Goal: Task Accomplishment & Management: Use online tool/utility

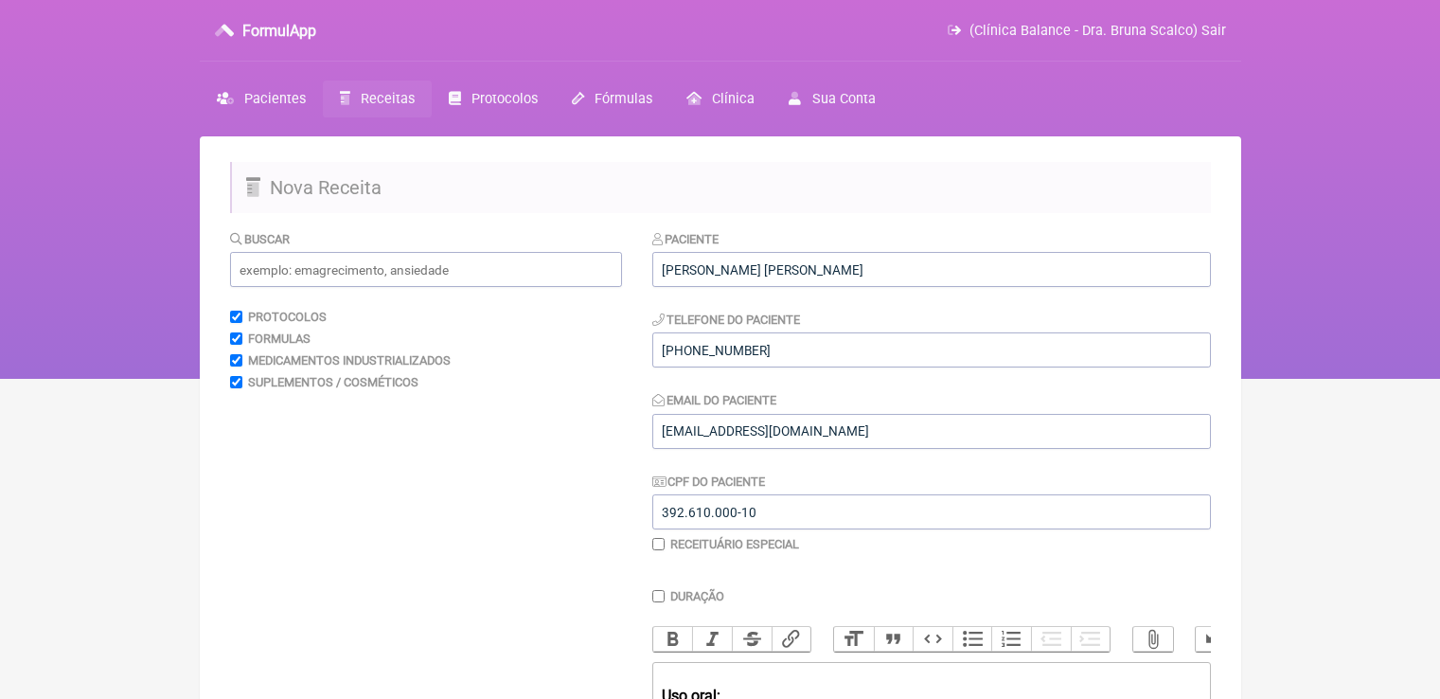
scroll to position [905, 0]
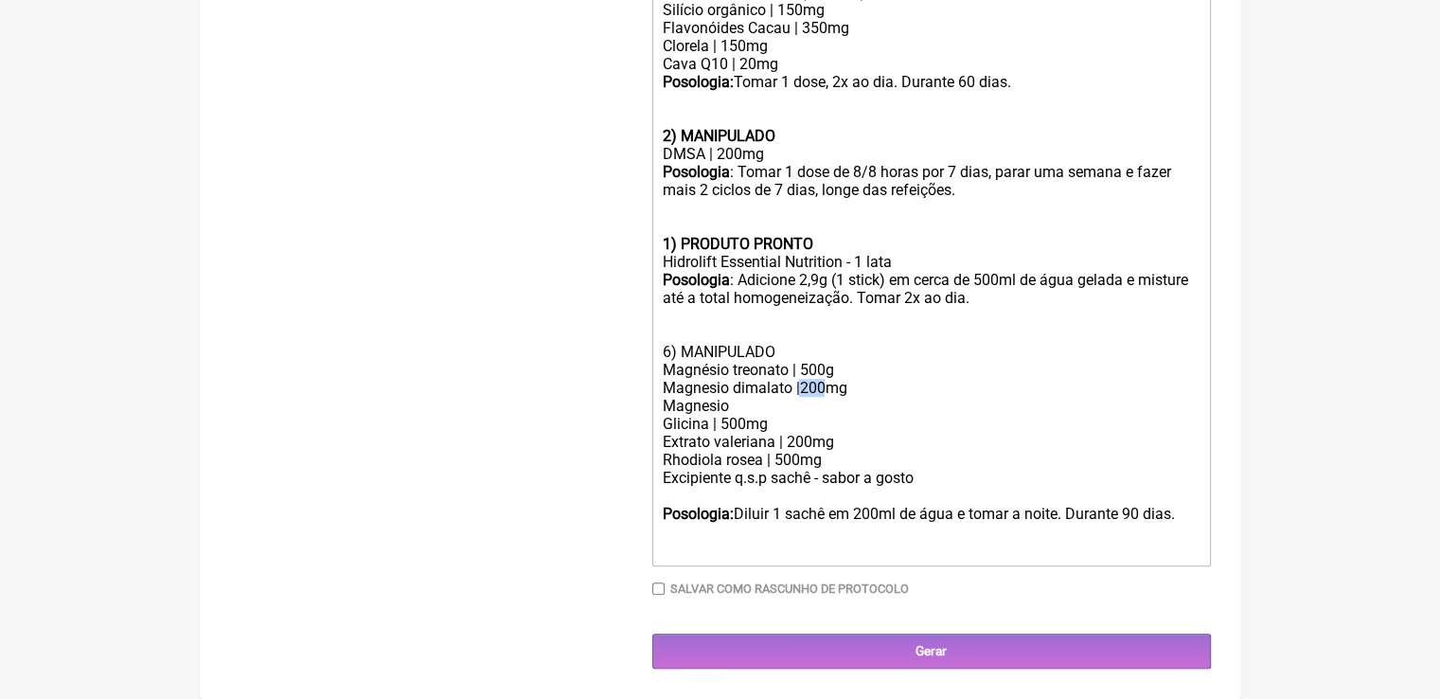
drag, startPoint x: 824, startPoint y: 387, endPoint x: 803, endPoint y: 380, distance: 23.0
click at [803, 380] on div "Magnesio dimalato |200mg Magnesio" at bounding box center [931, 397] width 538 height 36
click at [799, 390] on div "Magnesio dimalato |400mg Magnesio" at bounding box center [931, 397] width 538 height 36
drag, startPoint x: 790, startPoint y: 368, endPoint x: 734, endPoint y: 359, distance: 56.6
click at [734, 361] on div "Magnésio treonato | 500g" at bounding box center [931, 370] width 538 height 18
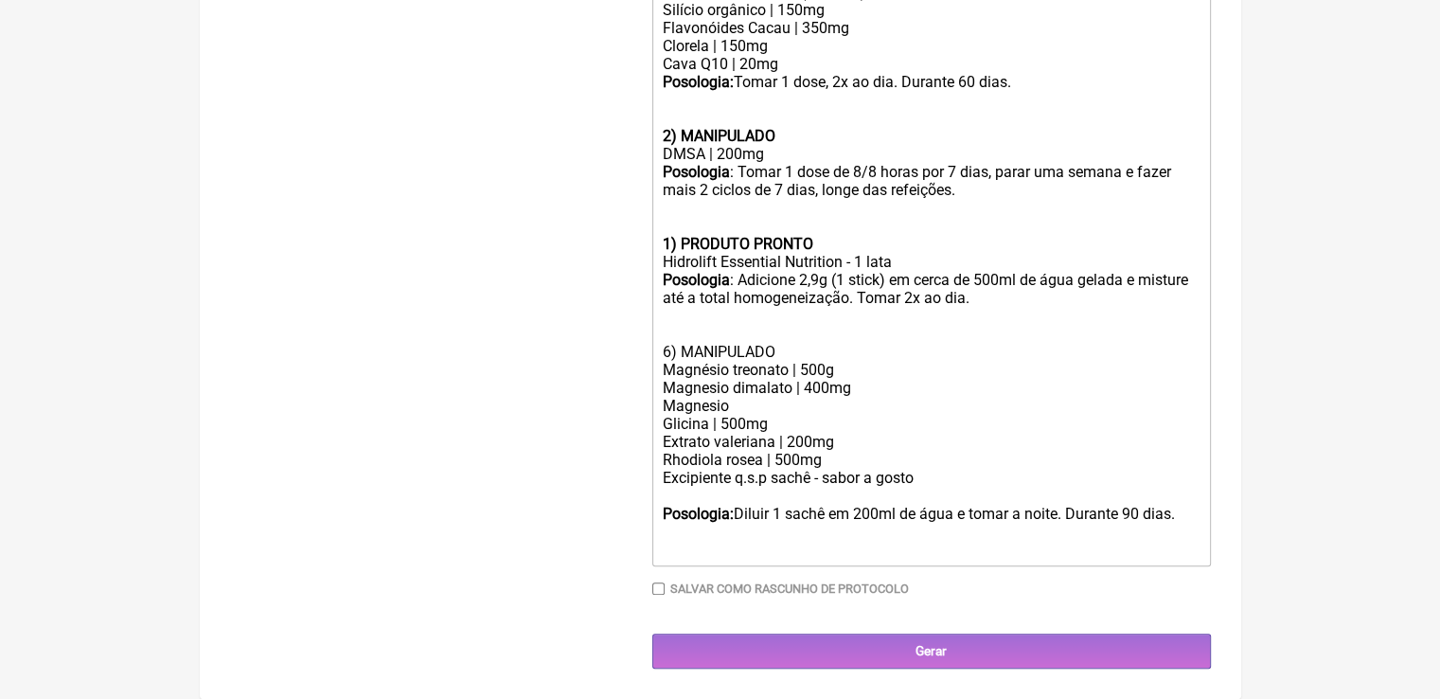
click at [768, 407] on div "Magnesio dimalato | 400mg Magnesio" at bounding box center [931, 397] width 538 height 36
click at [824, 366] on div "Magnésio treonato | 500g" at bounding box center [931, 370] width 538 height 18
click at [867, 395] on div "Magnesio dimalato | 400mg Magnesio taurato | 250mg" at bounding box center [931, 397] width 538 height 36
drag, startPoint x: 823, startPoint y: 370, endPoint x: 803, endPoint y: 359, distance: 23.7
click at [803, 361] on div "Magnésio treonato | 500mg" at bounding box center [931, 370] width 538 height 18
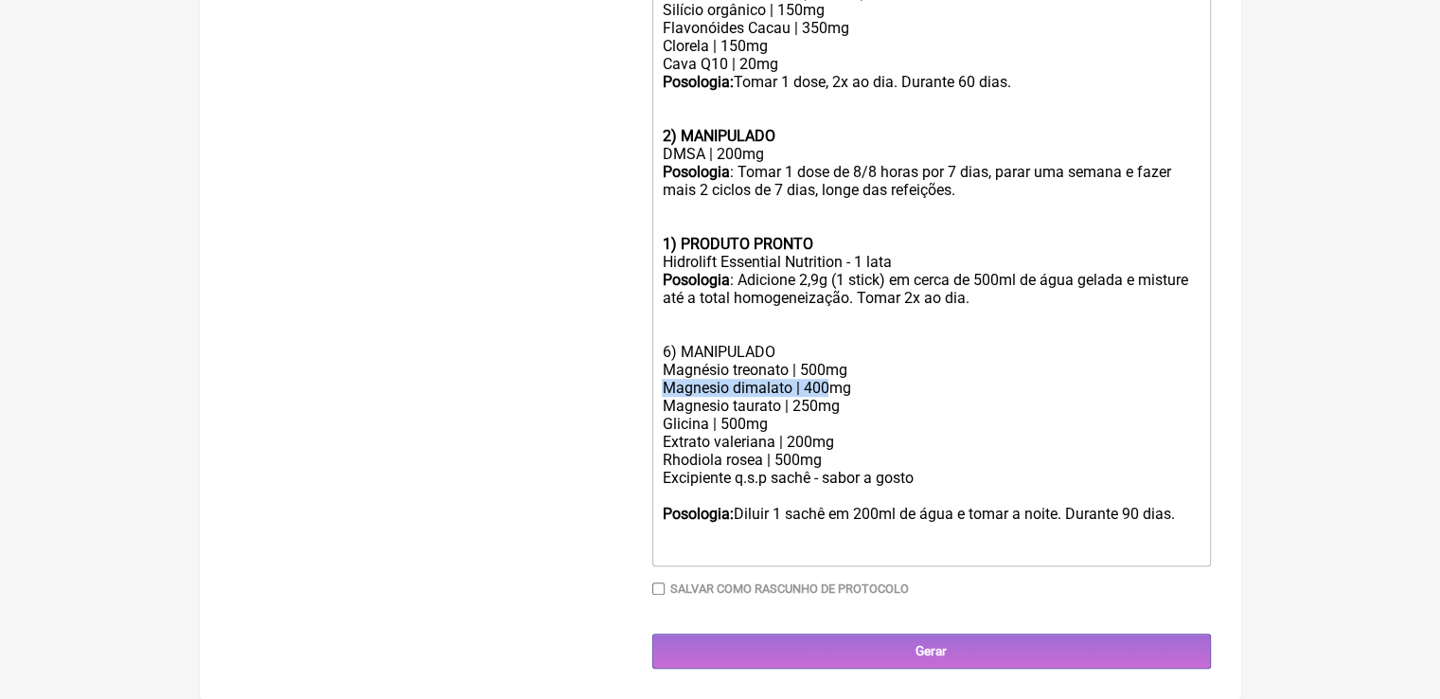
drag, startPoint x: 857, startPoint y: 370, endPoint x: 834, endPoint y: 381, distance: 25.4
click at [834, 381] on trix-editor "Uso oral: 1) MANIPULADO N-Acetilcisteína | 300mg Metionina | 300mg L Taurina | …" at bounding box center [931, 172] width 558 height 787
click at [834, 381] on div "Magnesio dimalato | 400mg Magnesio taurato | 250mg" at bounding box center [931, 397] width 538 height 36
drag, startPoint x: 826, startPoint y: 388, endPoint x: 803, endPoint y: 380, distance: 24.8
click at [803, 380] on div "Magnesio dimalato | 400mg Magnesio taurato | 250mg" at bounding box center [931, 397] width 538 height 36
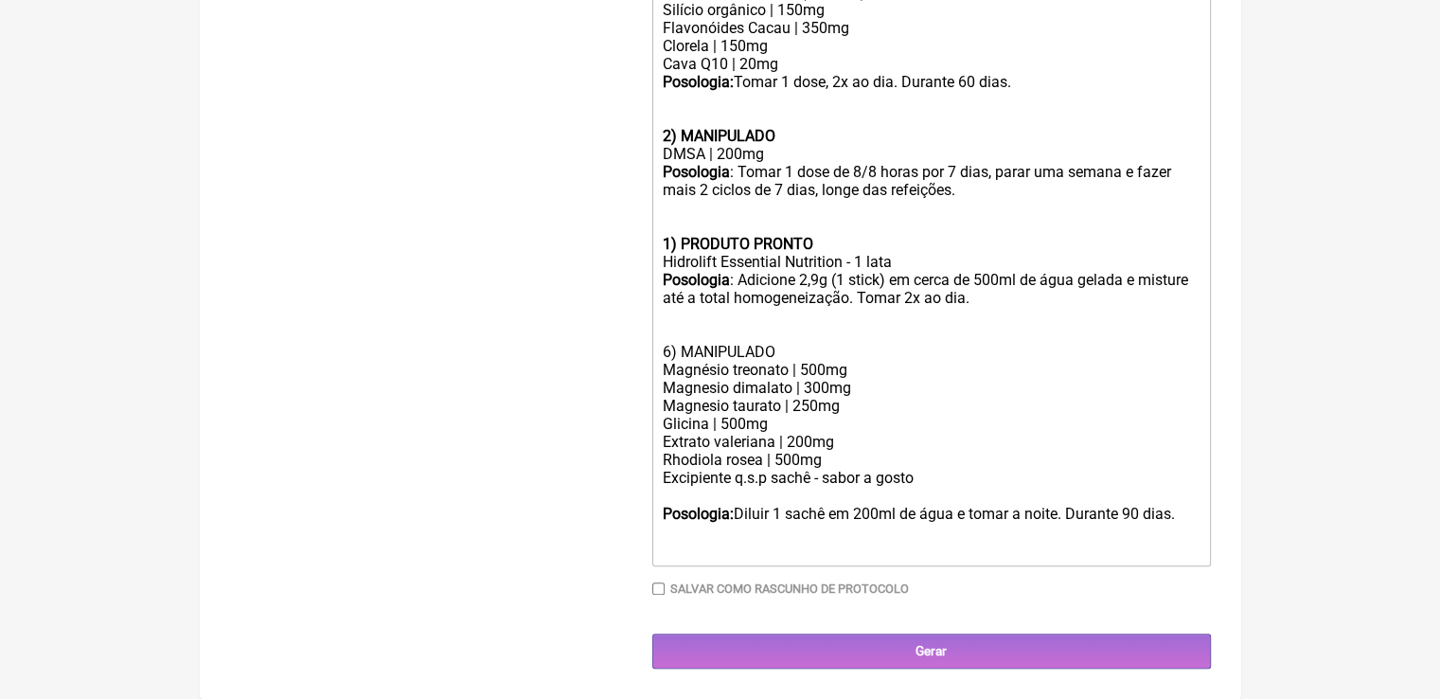
click at [993, 294] on div "Posologia : Adicione 2,9g (1 stick) em cerca de 500ml de água gelada e misture …" at bounding box center [931, 316] width 538 height 90
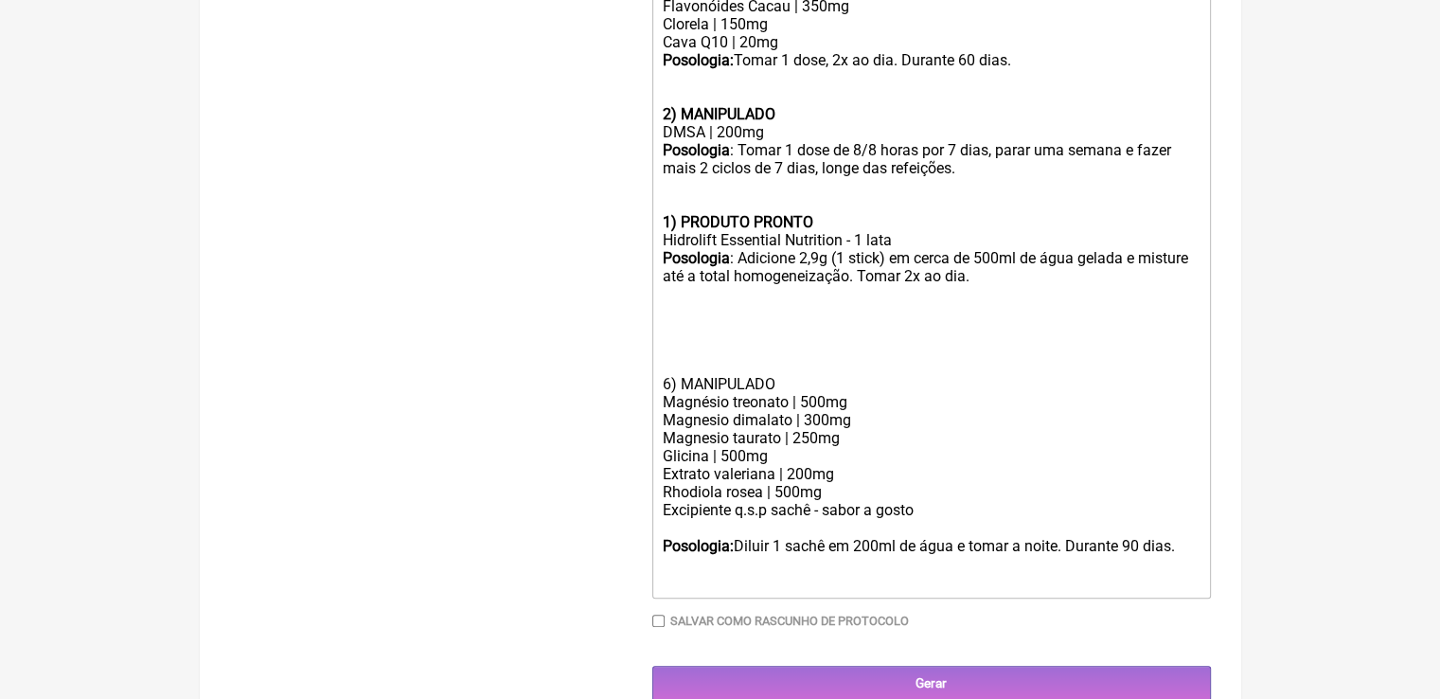
paste trix-editor "USO ORAL:&nbsp;</div><div>Bifidobacterium longum……..2 bilhões de UFC</div><div>…"
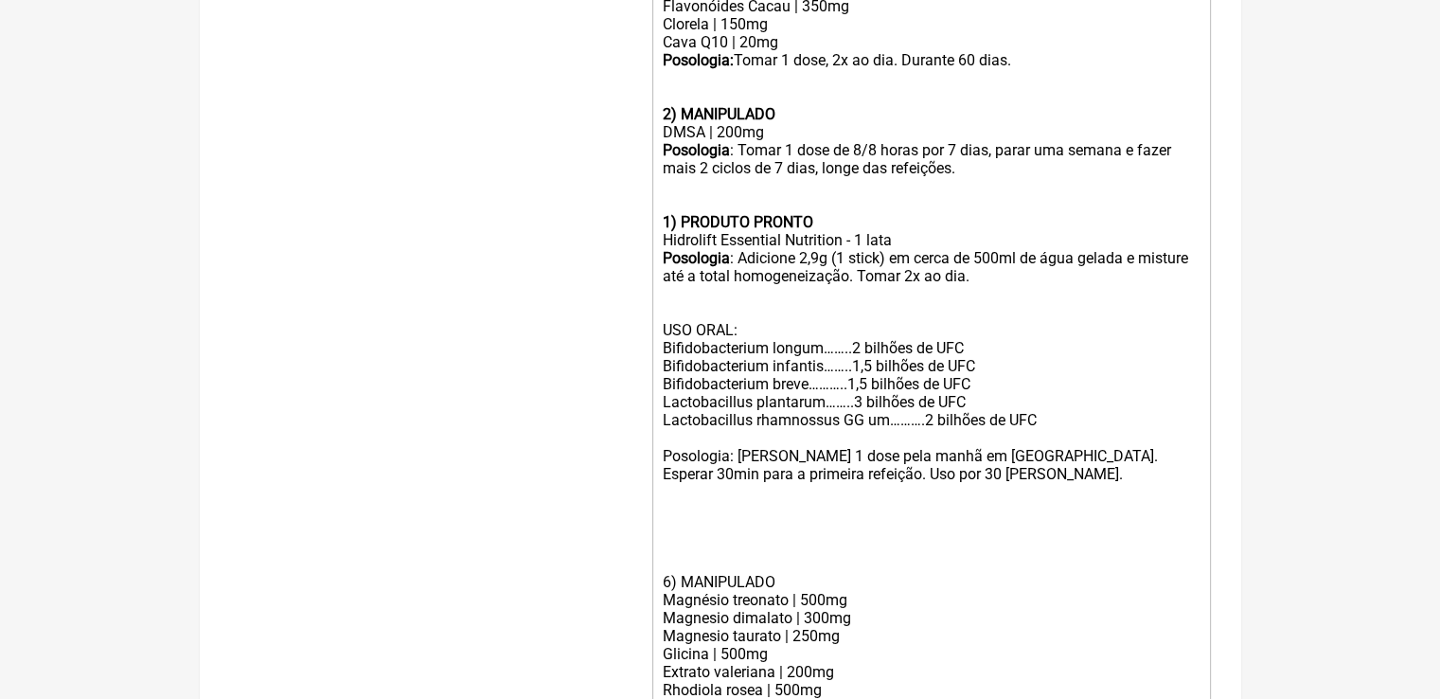
click at [660, 343] on trix-editor "Uso oral: 1) MANIPULADO N-Acetilcisteína | 300mg Metionina | 300mg L Taurina | …" at bounding box center [931, 276] width 558 height 1039
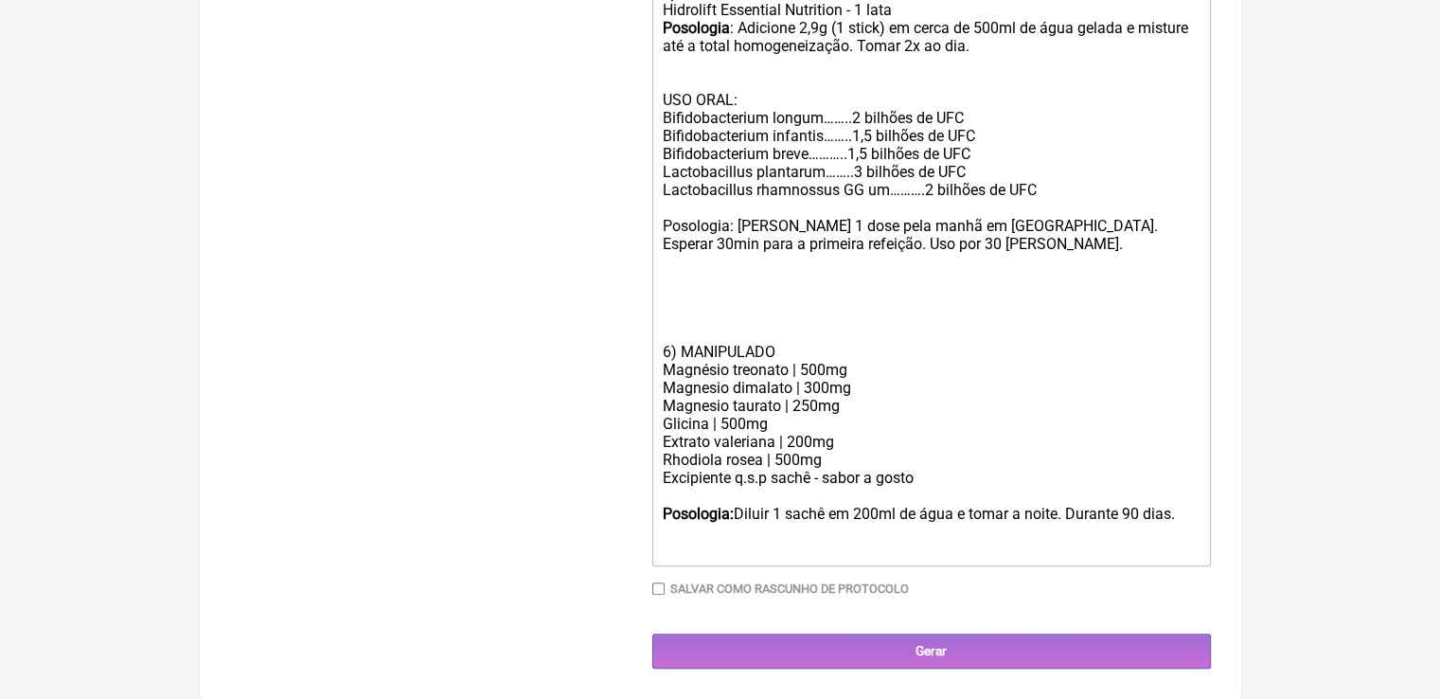
scroll to position [1159, 0]
drag, startPoint x: 813, startPoint y: 403, endPoint x: 803, endPoint y: 402, distance: 10.5
click at [803, 402] on div "Magnesio dimalato | 300mg Magnesio taurato | 250mg" at bounding box center [931, 397] width 538 height 36
click at [867, 415] on div "Glicina | 500mg" at bounding box center [931, 424] width 538 height 18
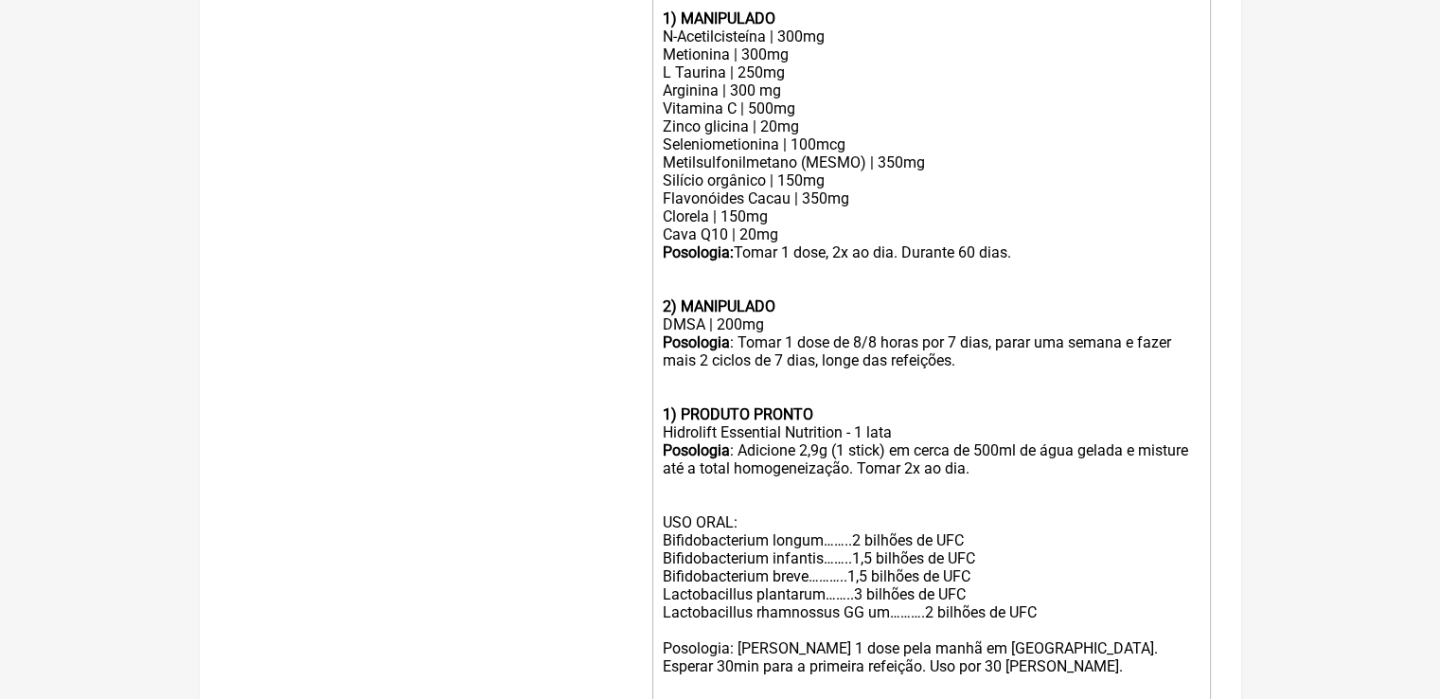
scroll to position [686, 0]
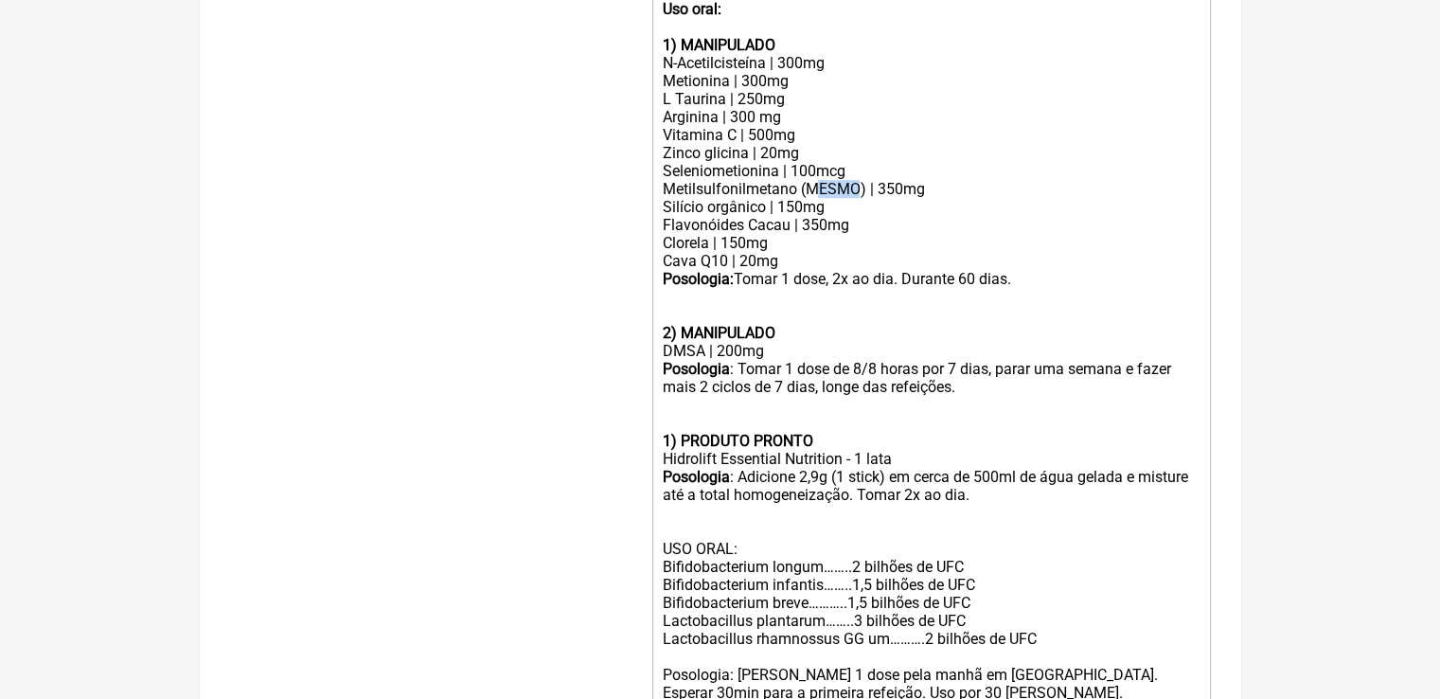
drag, startPoint x: 856, startPoint y: 203, endPoint x: 817, endPoint y: 209, distance: 39.2
click at [817, 209] on div "N-Acetilcisteína | 300mg Metionina | 300mg L Taurina | 250mg Arginina | 300 mg …" at bounding box center [931, 162] width 538 height 216
click at [875, 198] on div "N-Acetilcisteína | 300mg Metionina | 300mg L Taurina | 250mg Arginina | 300 mg …" at bounding box center [931, 162] width 538 height 216
drag, startPoint x: 881, startPoint y: 203, endPoint x: 858, endPoint y: 203, distance: 22.7
click at [858, 203] on div "N-Acetilcisteína | 300mg Metionina | 300mg L Taurina | 250mg Arginina | 300 mg …" at bounding box center [931, 162] width 538 height 216
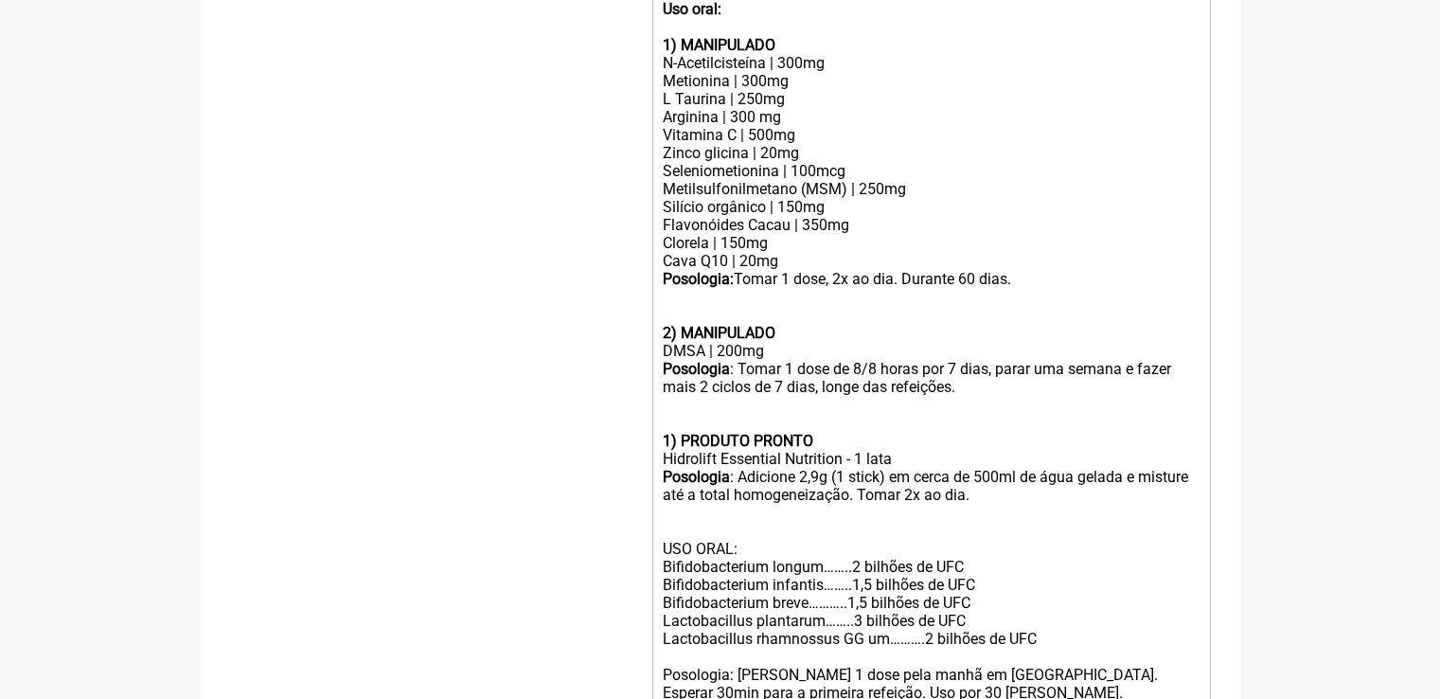
click at [801, 270] on div "N-Acetilcisteína | 300mg Metionina | 300mg L Taurina | 250mg Arginina | 300 mg …" at bounding box center [931, 162] width 538 height 216
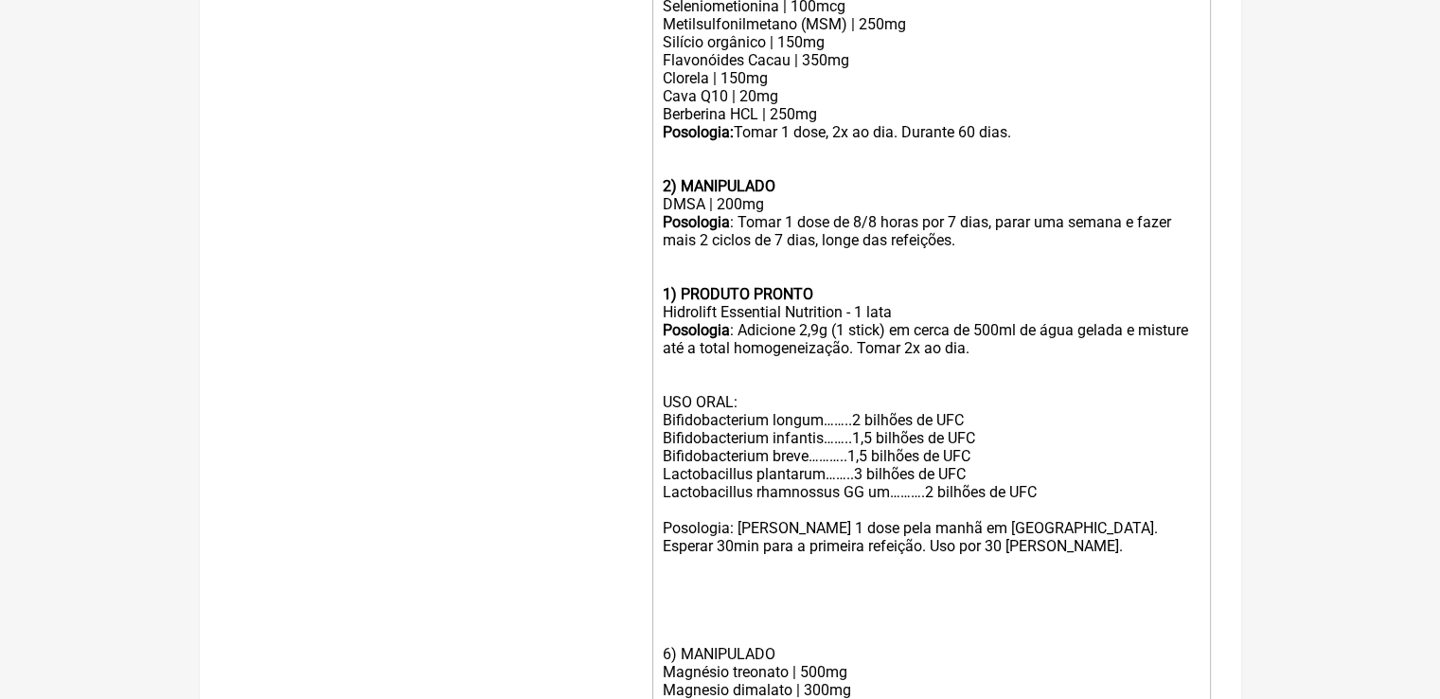
scroll to position [970, 0]
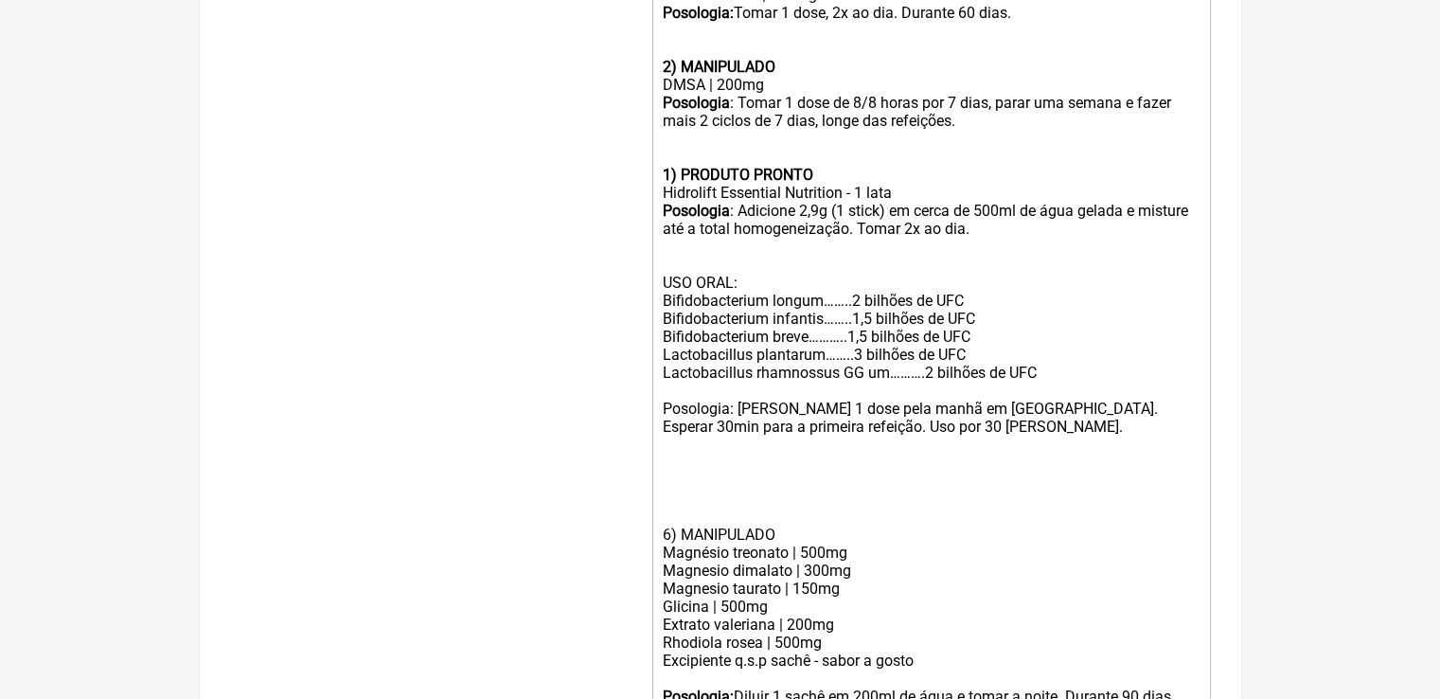
click at [667, 184] on strong "1) PRODUTO PRONTO" at bounding box center [737, 175] width 150 height 18
drag, startPoint x: 744, startPoint y: 307, endPoint x: 631, endPoint y: 299, distance: 112.9
click at [631, 299] on form "Buscar Protocolos Formulas Medicamentos Industrializados Suplementos / Cosmétic…" at bounding box center [720, 55] width 981 height 1592
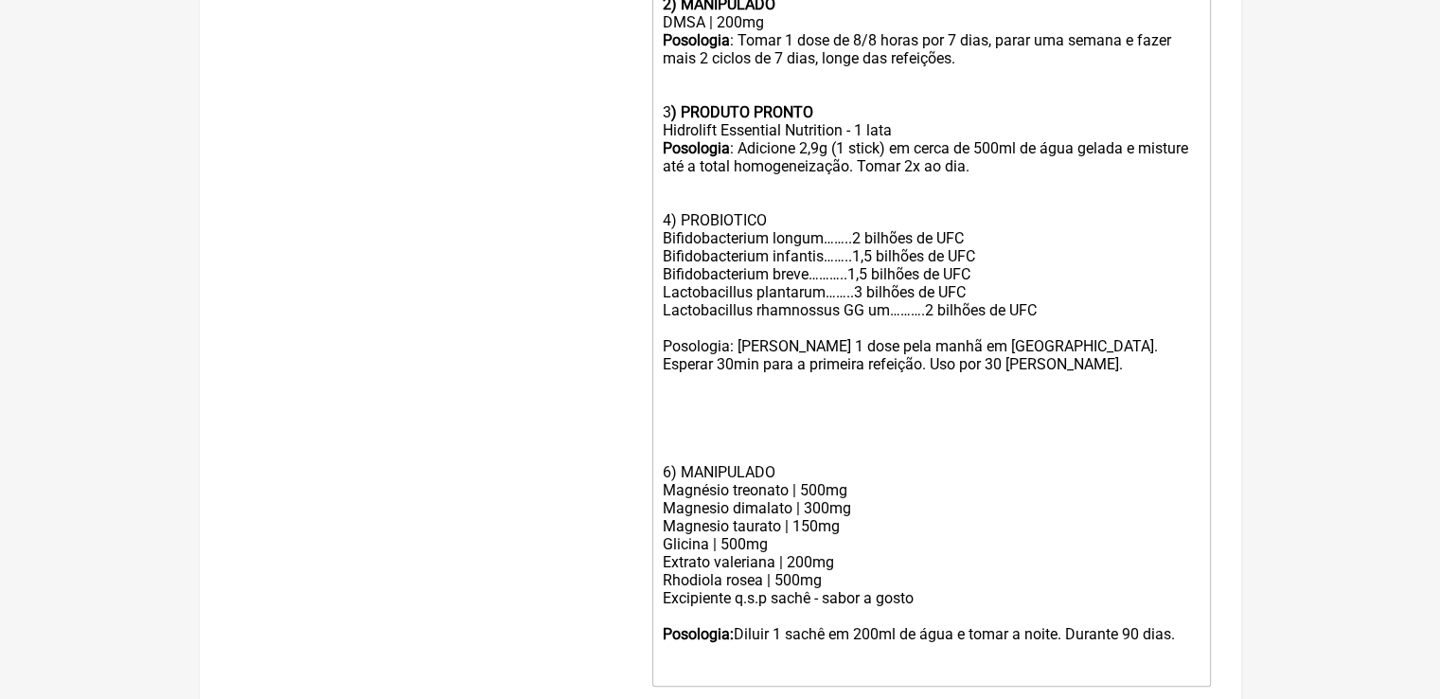
scroll to position [1065, 0]
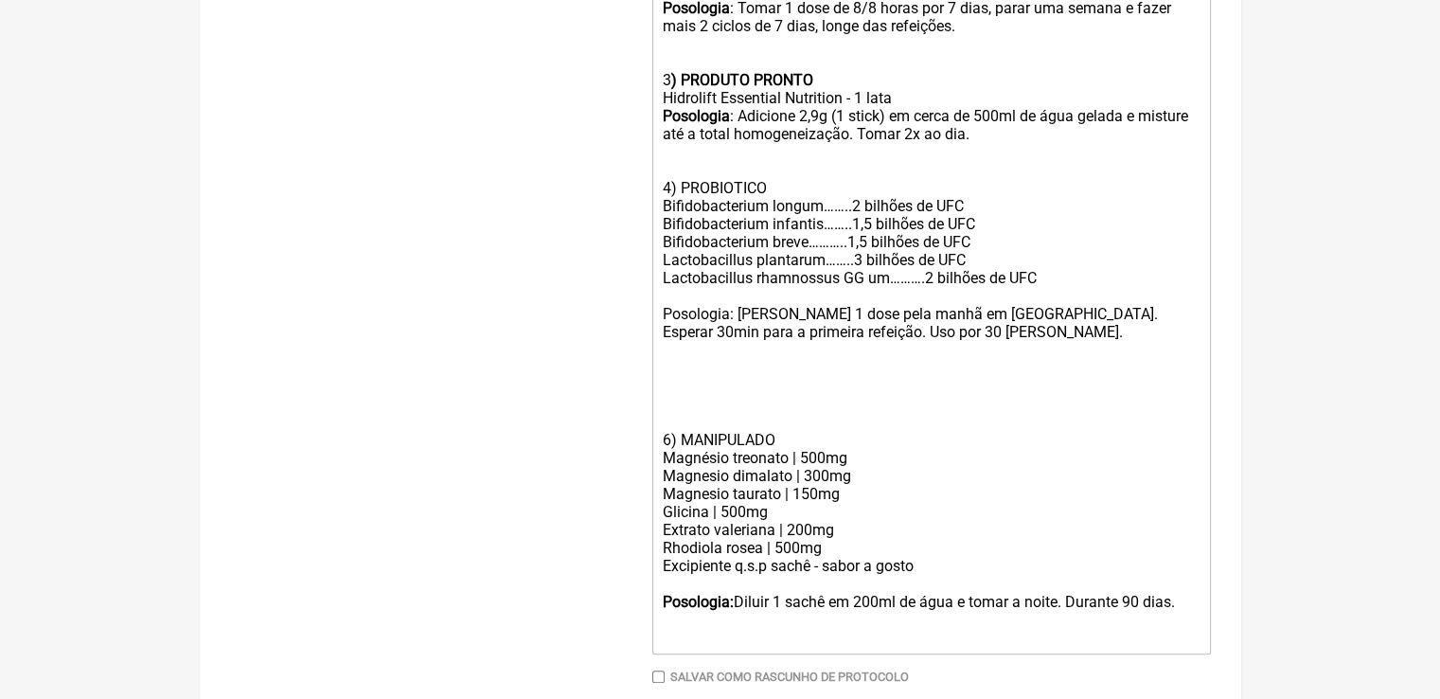
click at [731, 433] on div "6) MANIPULADO" at bounding box center [931, 413] width 538 height 72
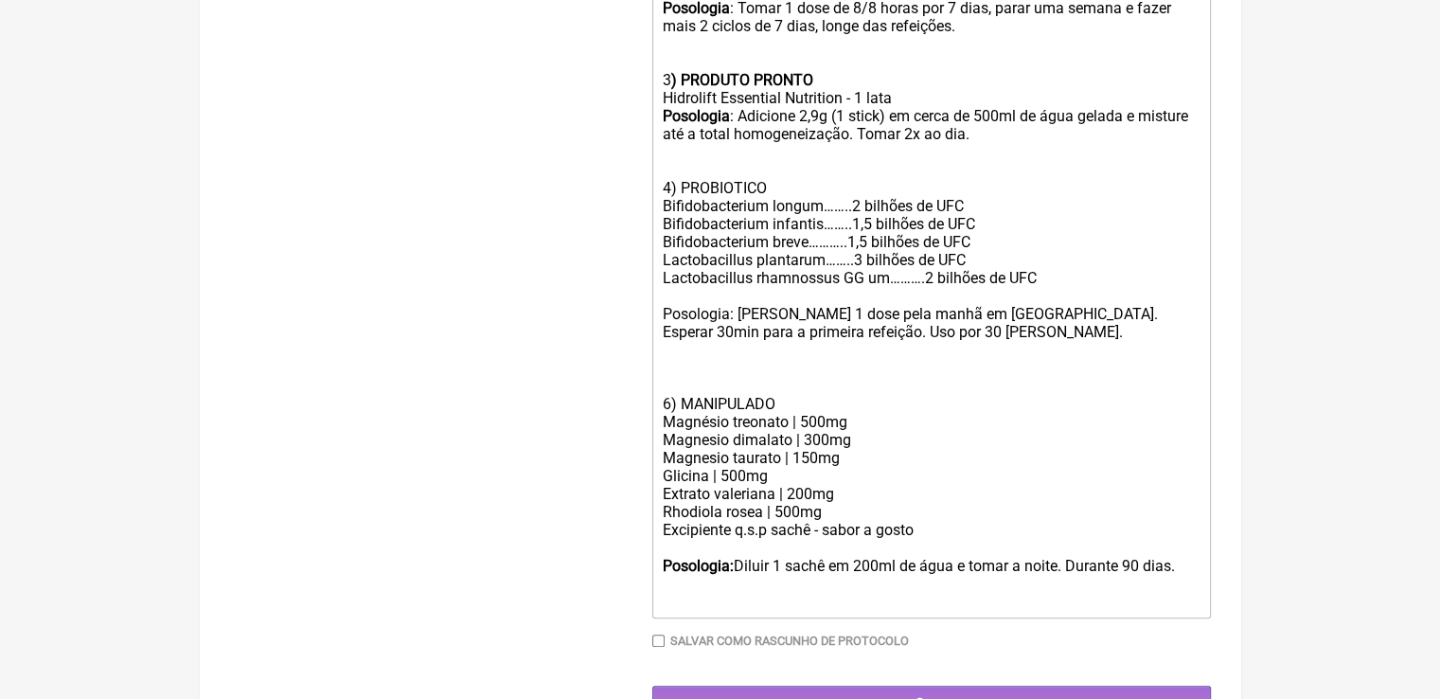
click at [688, 152] on div "Posologia : Adicione 2,9g (1 stick) em cerca de 500ml de água gelada e misture …" at bounding box center [931, 152] width 538 height 90
click at [690, 173] on div "Posologia : Adicione 2,9g (1 stick) em cerca de 500ml de água gelada e misture …" at bounding box center [931, 152] width 538 height 90
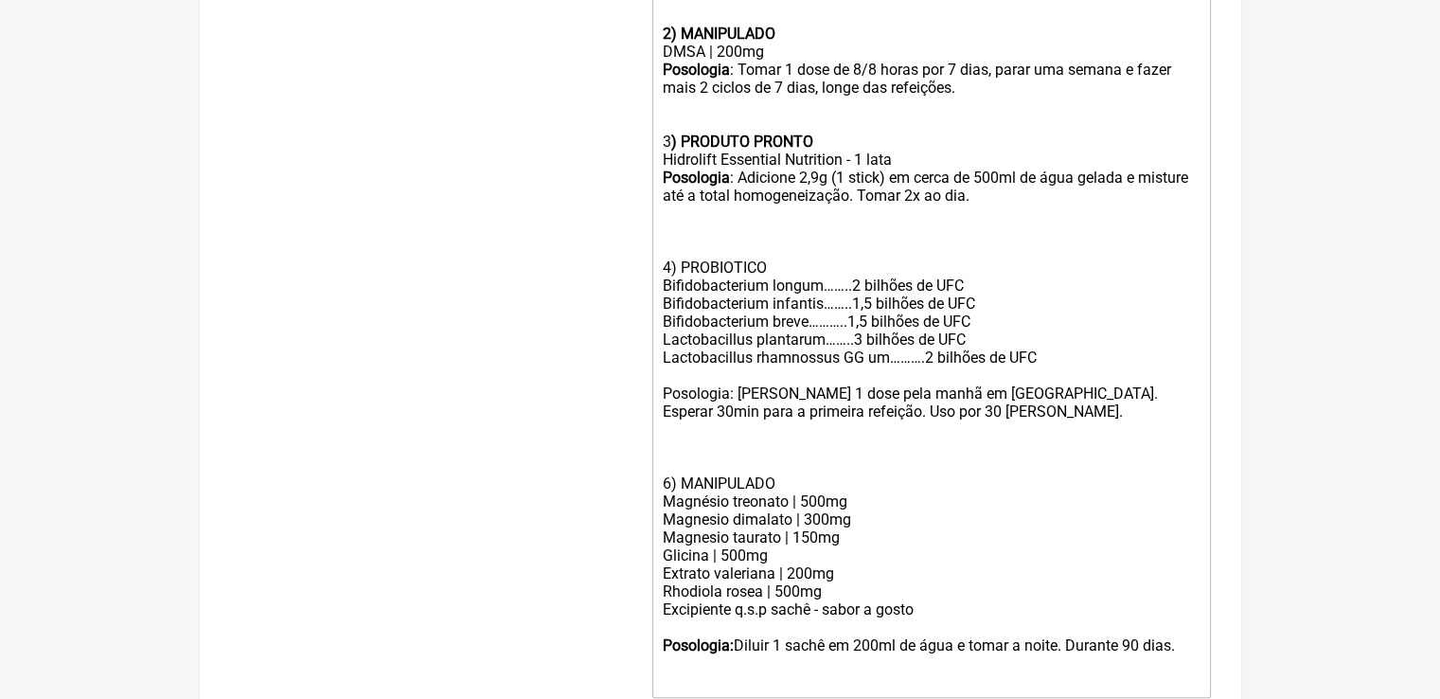
scroll to position [970, 0]
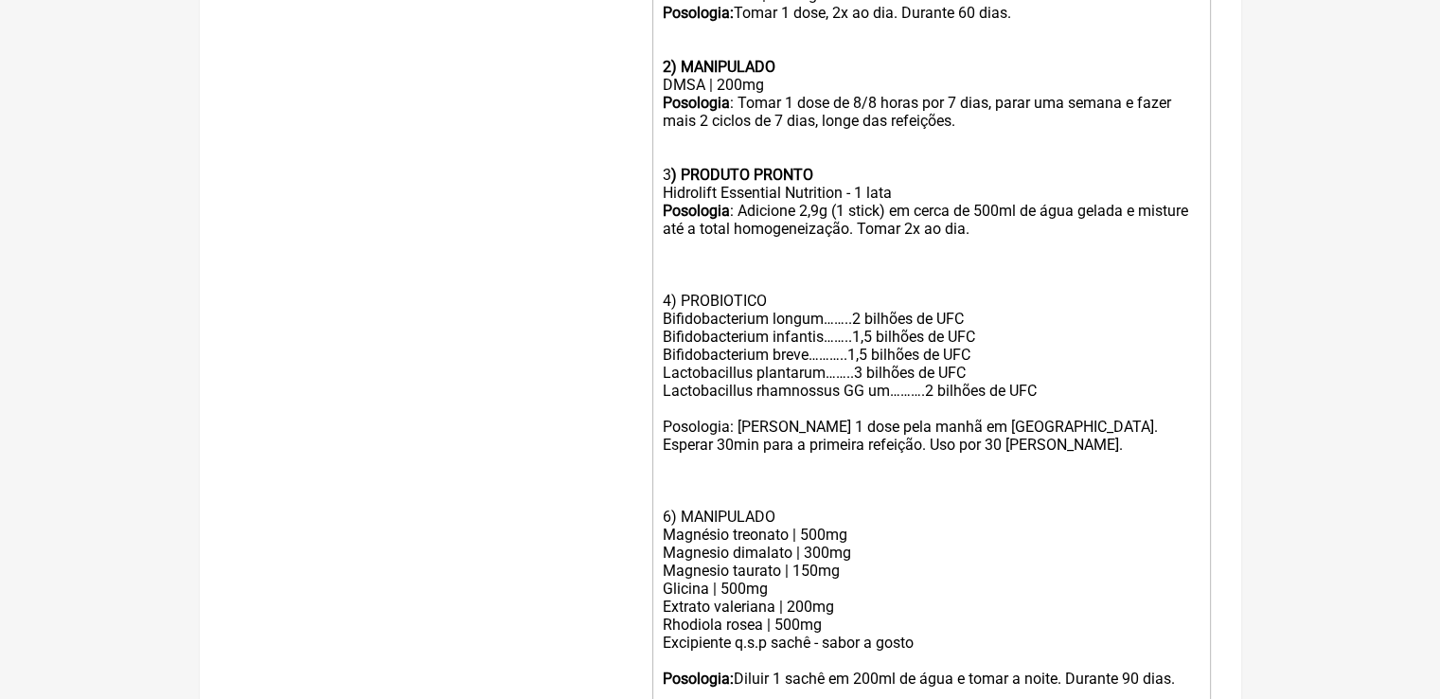
click at [697, 169] on div "Posologia: [PERSON_NAME] 1 dose, 2x ao dia. Durante 60 [PERSON_NAME]. 2) MANIPU…" at bounding box center [931, 94] width 538 height 180
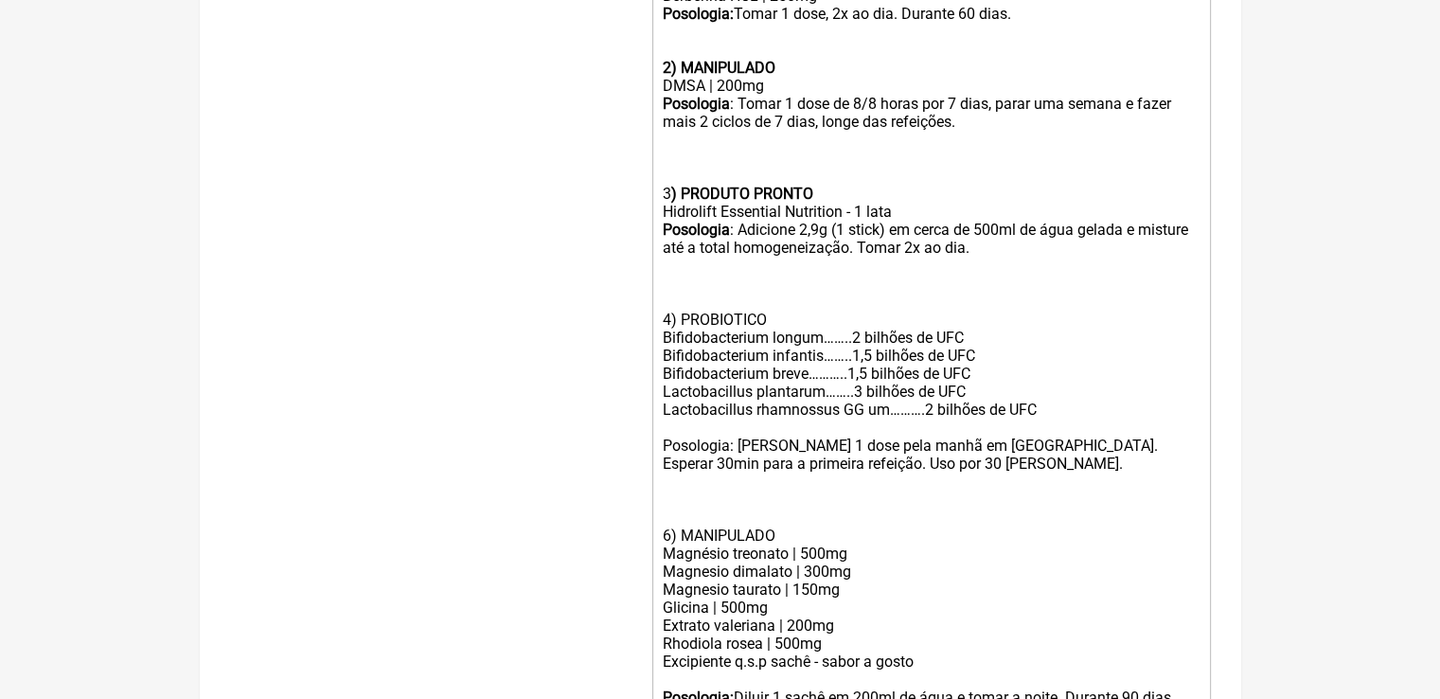
scroll to position [781, 0]
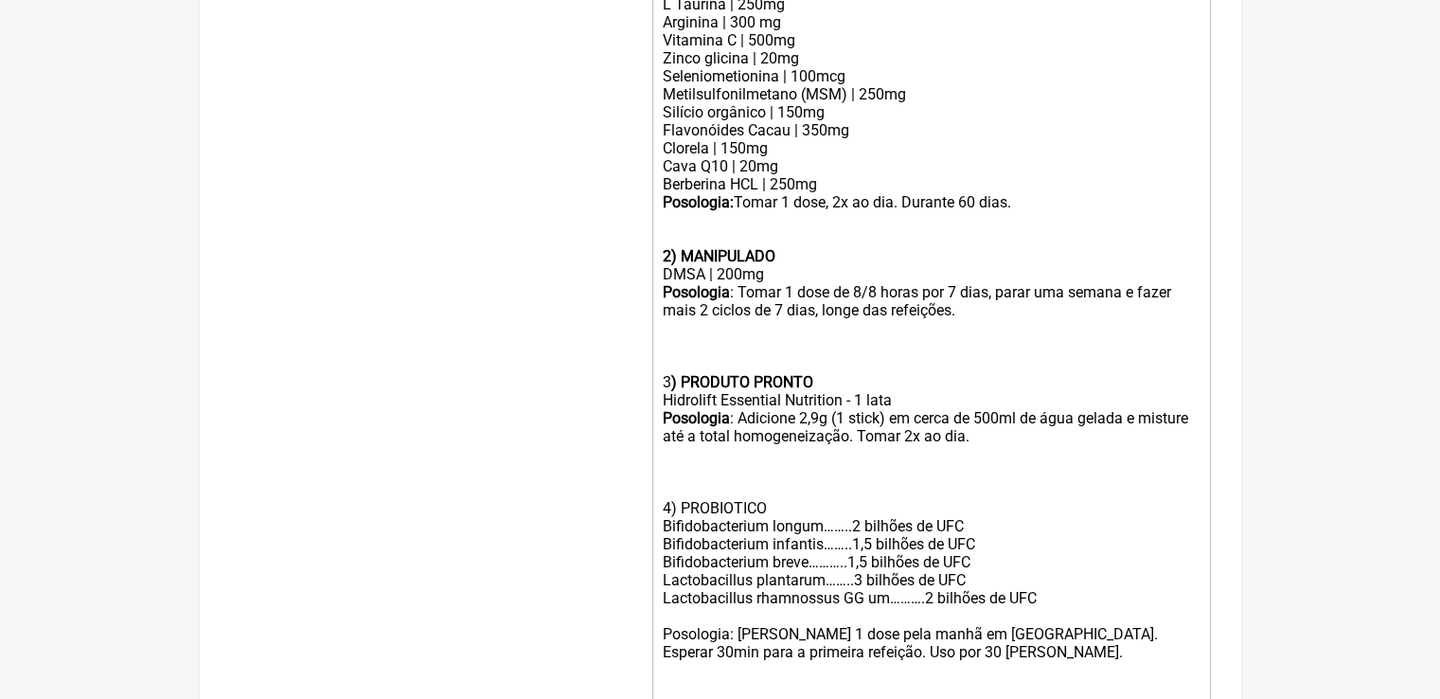
click at [699, 249] on div "Posologia: [PERSON_NAME] 1 dose, 2x ao dia. Durante 60 [PERSON_NAME]. 2) MANIPU…" at bounding box center [931, 292] width 538 height 198
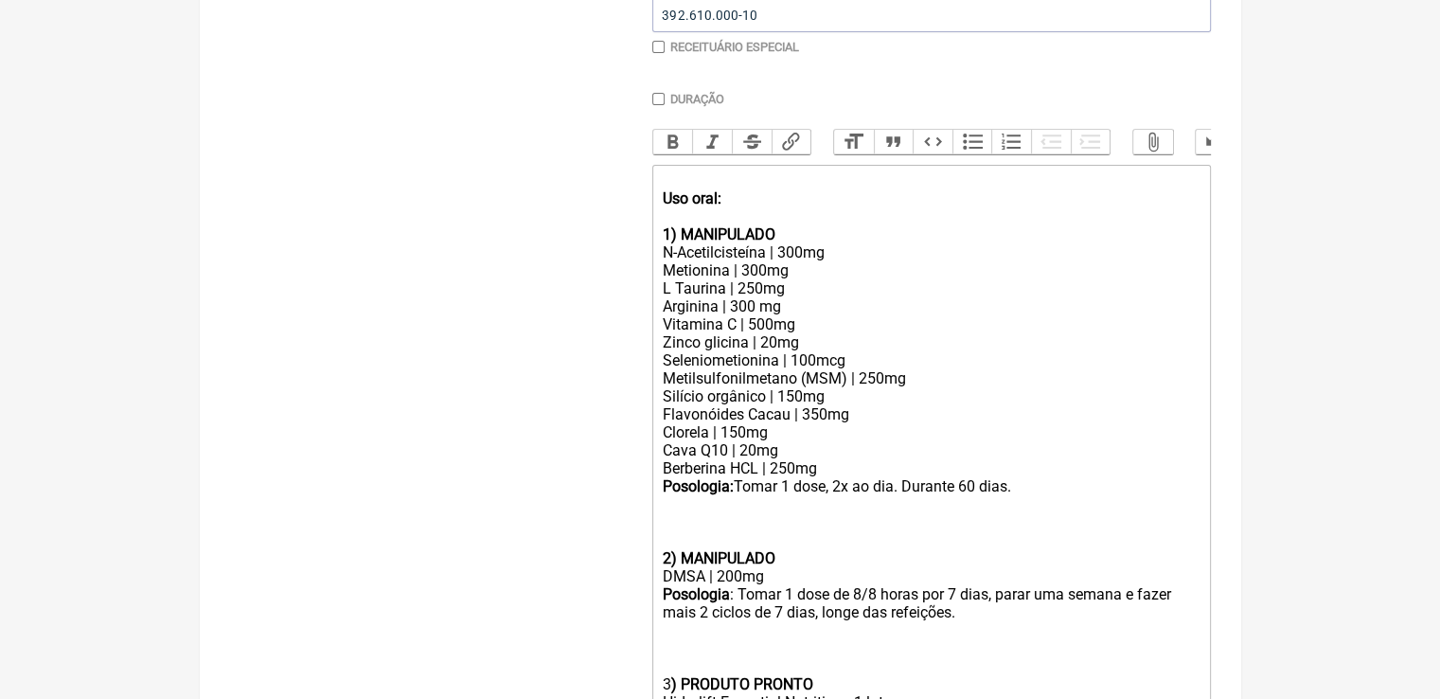
scroll to position [592, 0]
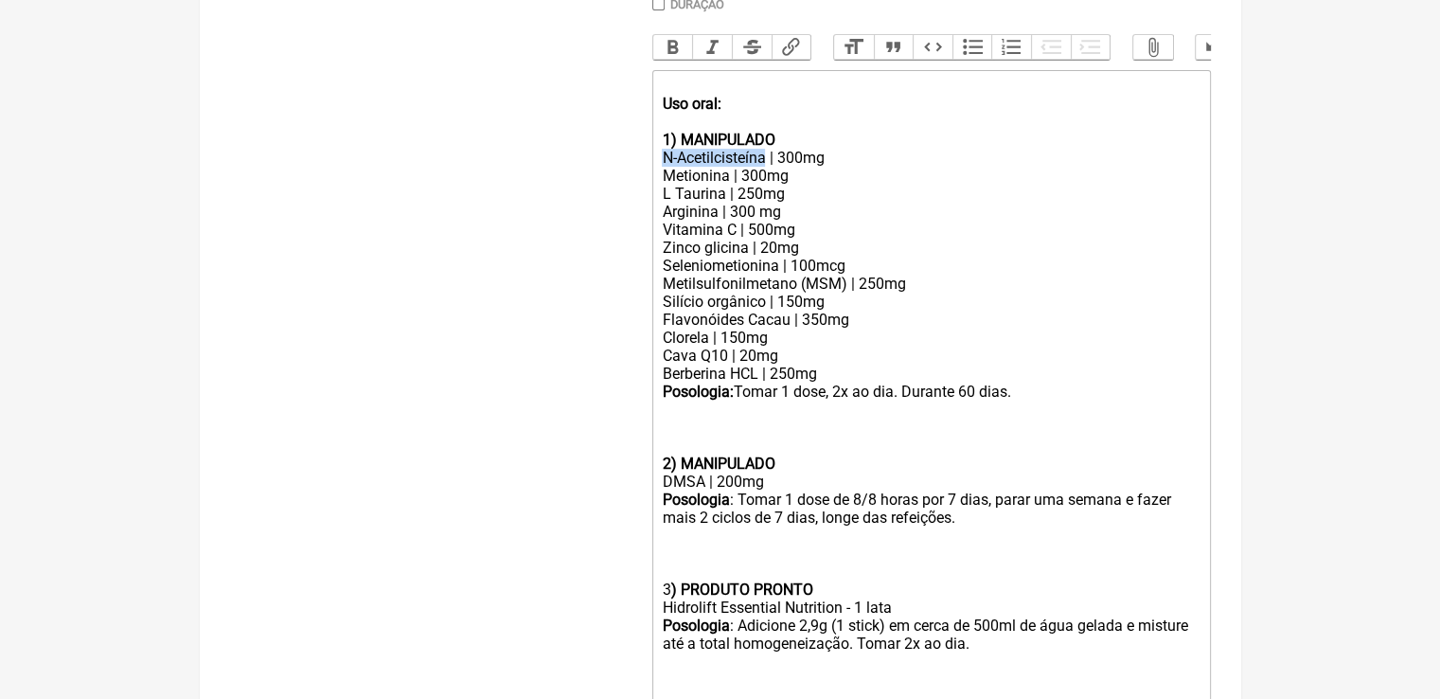
drag, startPoint x: 764, startPoint y: 175, endPoint x: 655, endPoint y: 177, distance: 108.9
click at [655, 177] on trix-editor "Uso oral: 1) MANIPULADO N-Acetilcisteína | 300mg Metionina | 300mg L Taurina | …" at bounding box center [931, 607] width 558 height 1075
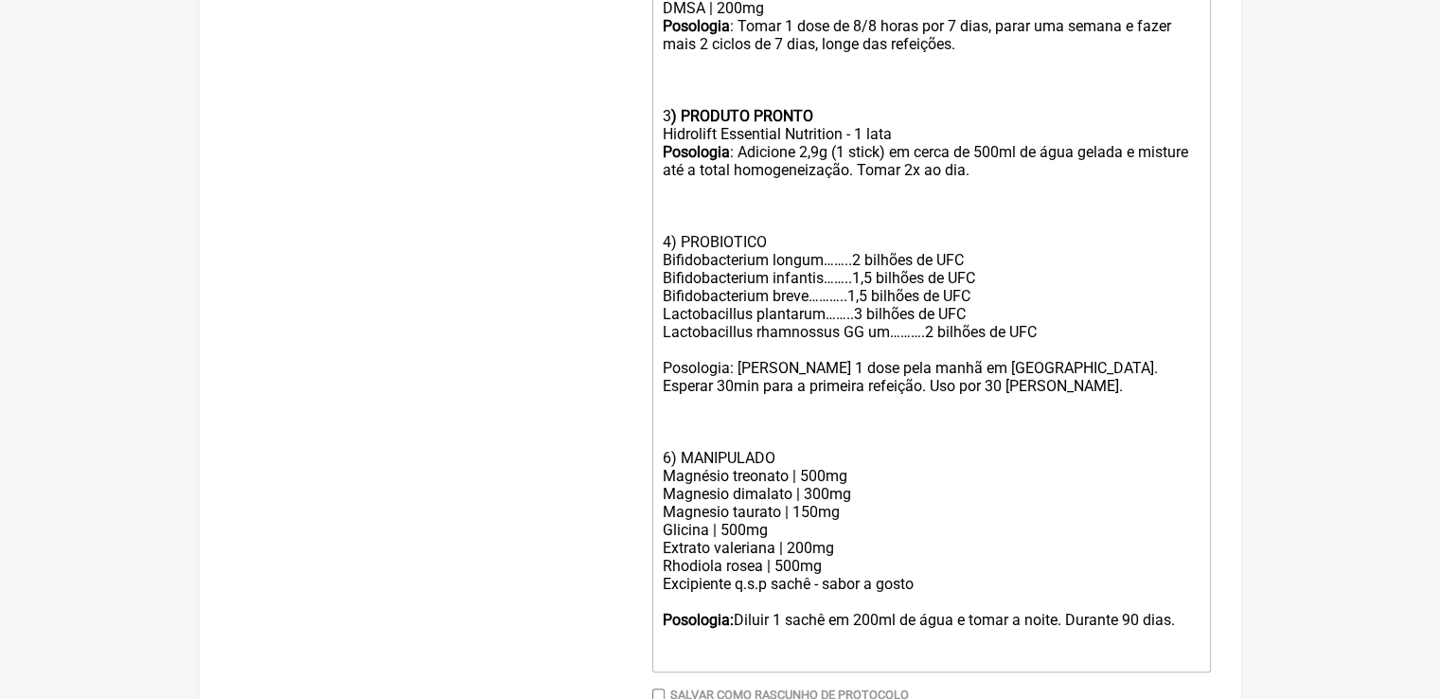
scroll to position [1159, 0]
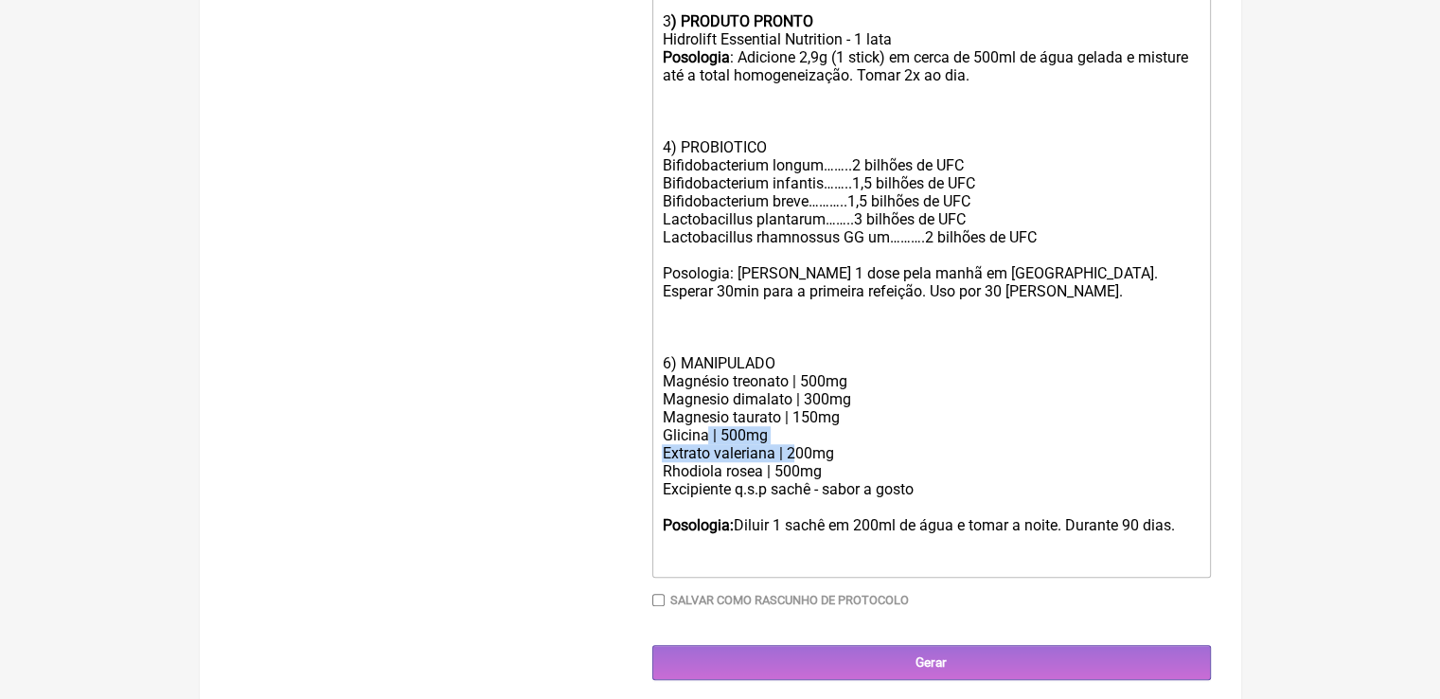
drag, startPoint x: 792, startPoint y: 467, endPoint x: 704, endPoint y: 460, distance: 88.3
click at [706, 460] on trix-editor "Uso oral: 1) MANIPULADO NAC | 300mg Metionina | 300mg L Taurina | 250mg Arginin…" at bounding box center [931, 39] width 558 height 1075
click at [704, 444] on div "Glicina | 500mg" at bounding box center [931, 435] width 538 height 18
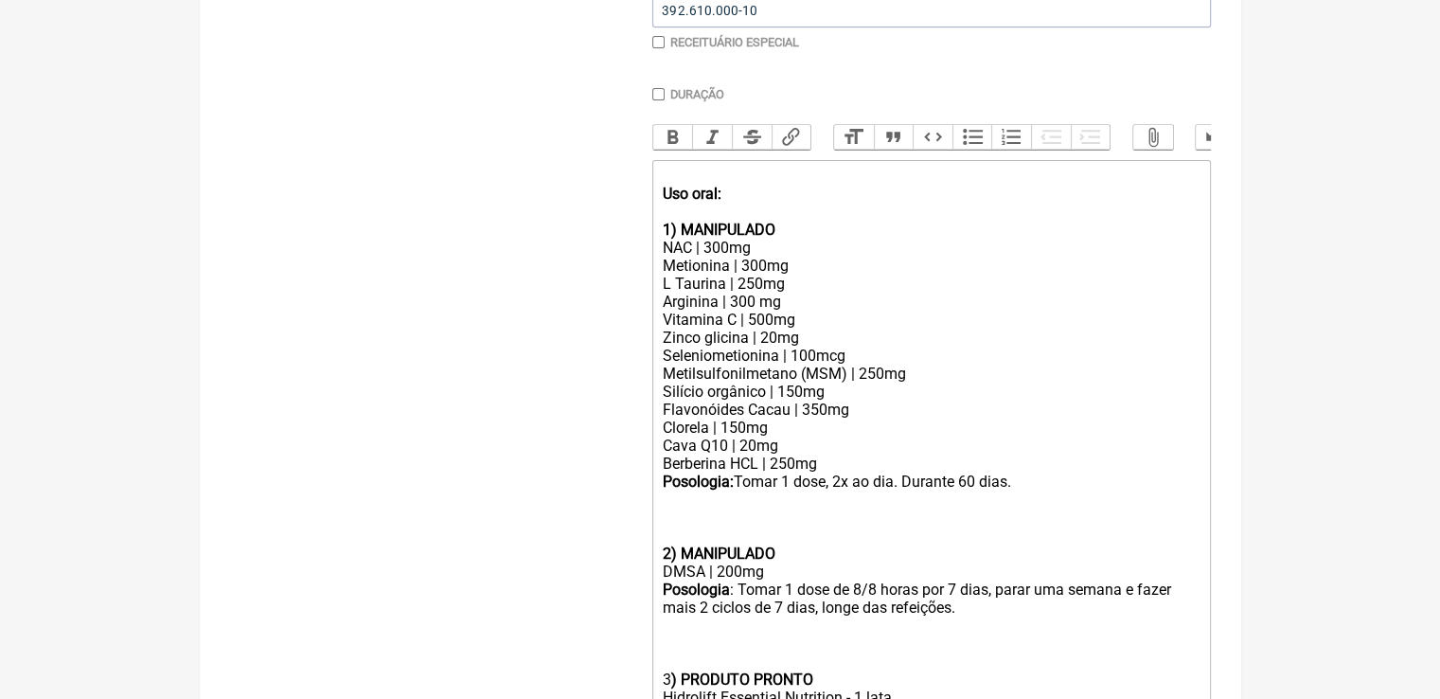
scroll to position [497, 0]
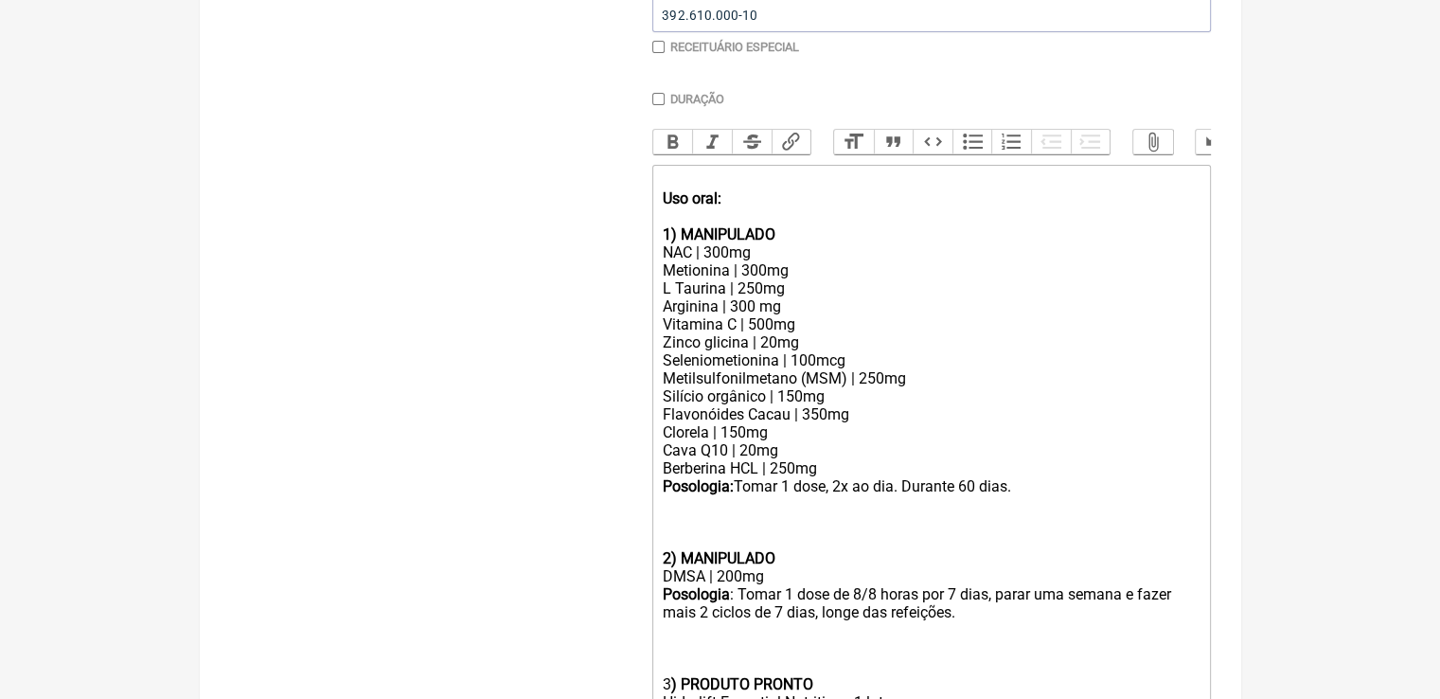
click at [828, 477] on div "NAC | 300mg Metionina | 300mg L Taurina | 250mg Arginina | 300 mg Vitamina C | …" at bounding box center [931, 360] width 538 height 234
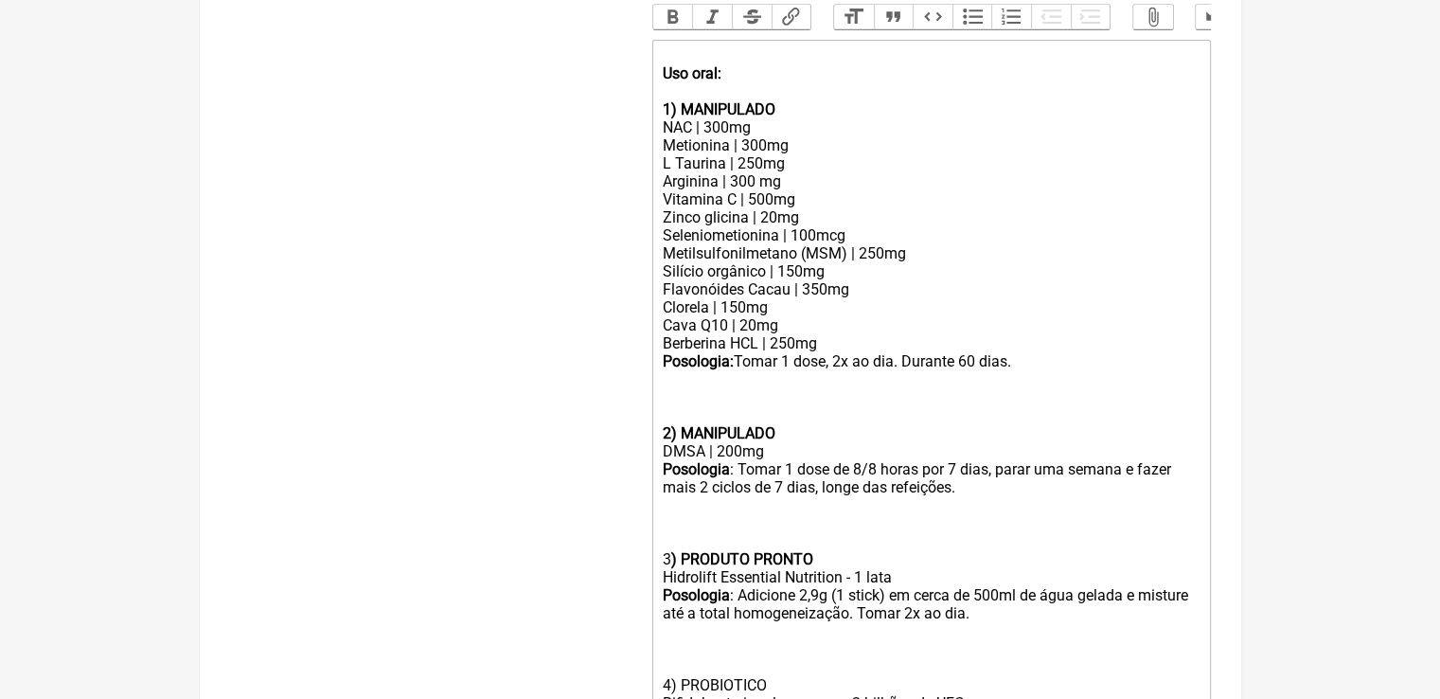
scroll to position [592, 0]
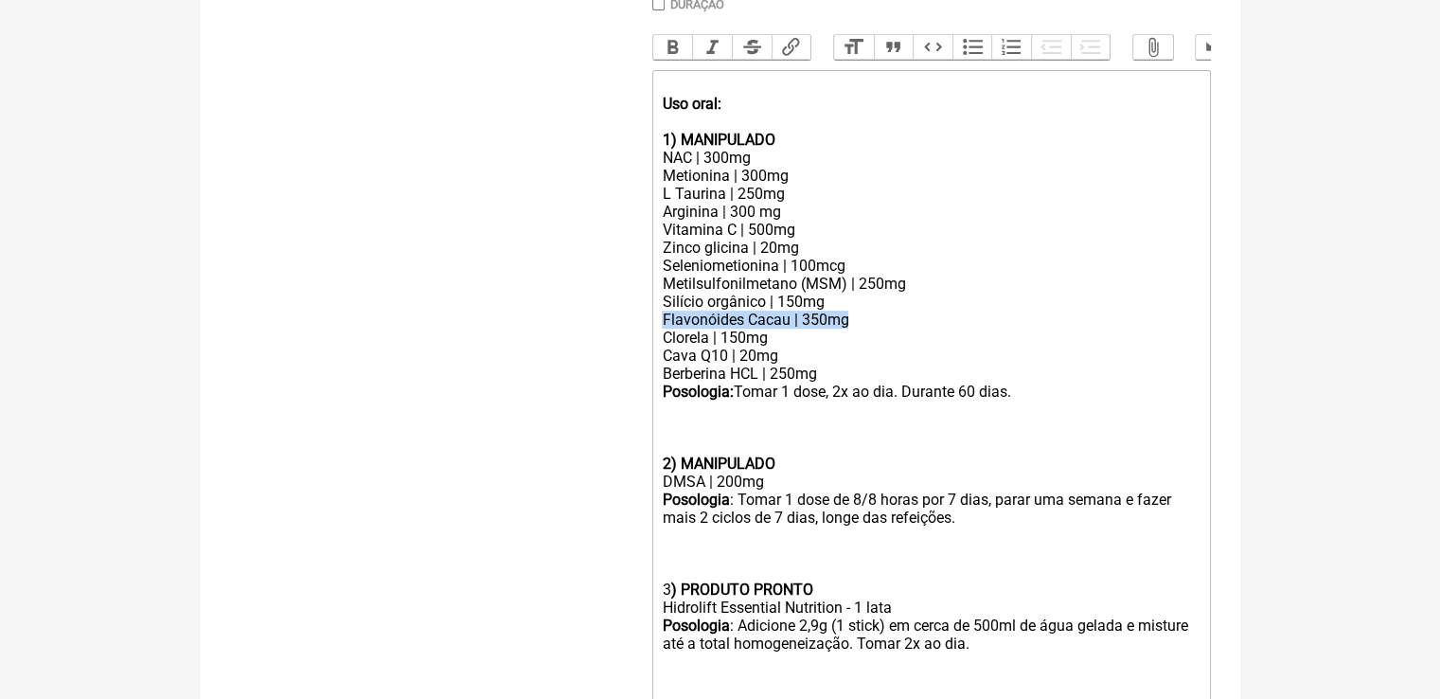
drag, startPoint x: 866, startPoint y: 342, endPoint x: 649, endPoint y: 338, distance: 216.8
click at [649, 338] on form "Buscar Protocolos Formulas Medicamentos Industrializados Suplementos / Cosmétic…" at bounding box center [720, 442] width 981 height 1610
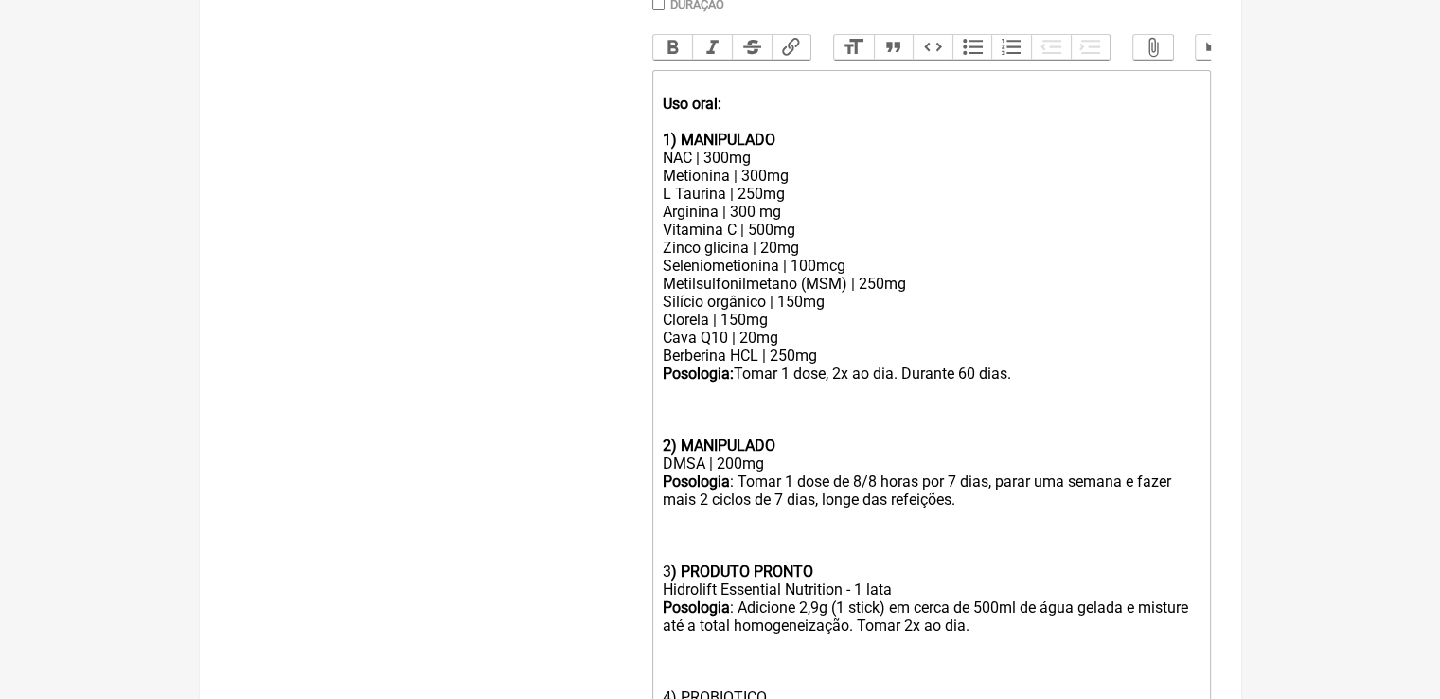
click at [806, 354] on div "NAC | 300mg Metionina | 300mg L Taurina | 250mg Arginina | 300 mg Vitamina C | …" at bounding box center [931, 257] width 538 height 216
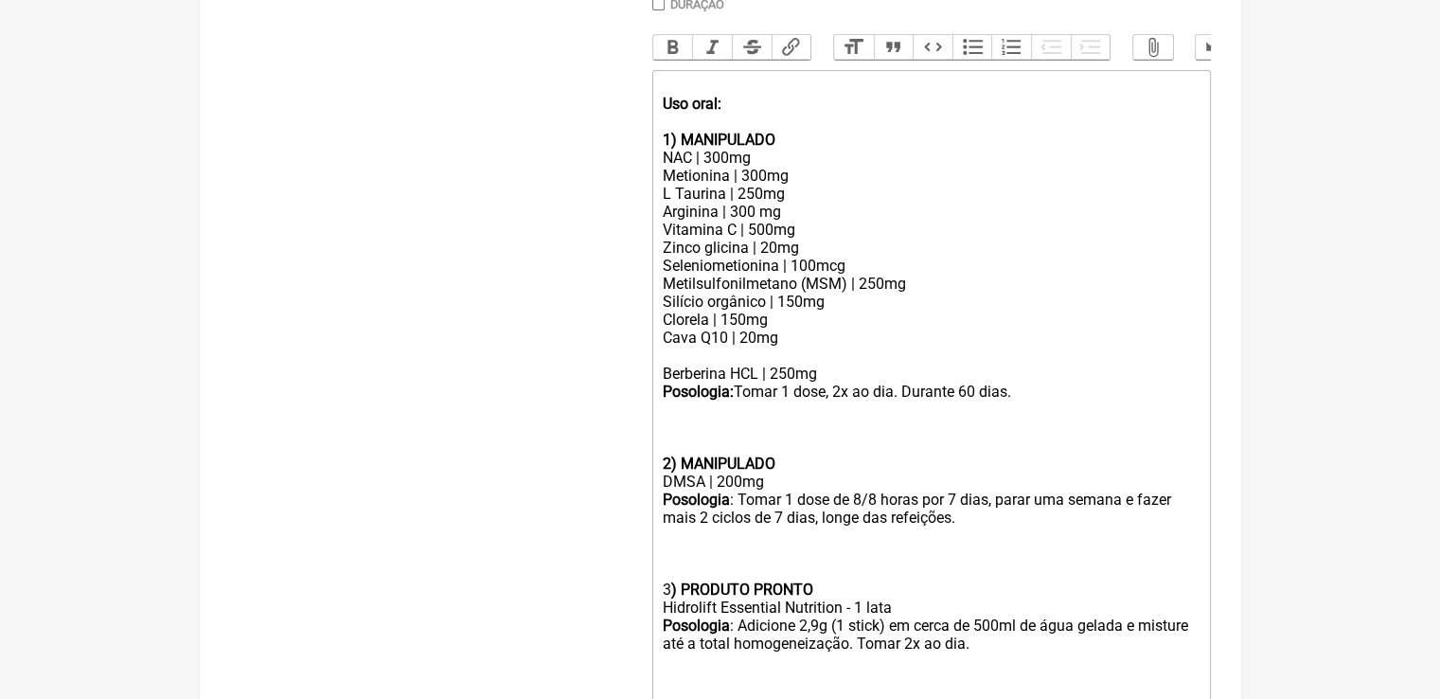
paste trix-editor "DL - fenilalanina"
drag, startPoint x: 780, startPoint y: 370, endPoint x: 659, endPoint y: 376, distance: 121.3
click at [659, 376] on trix-editor "Uso oral: 1) MANIPULADO NAC | 300mg Metionina | 300mg L Taurina | 250mg Arginin…" at bounding box center [931, 607] width 558 height 1075
copy div "DL - fenilalanina"
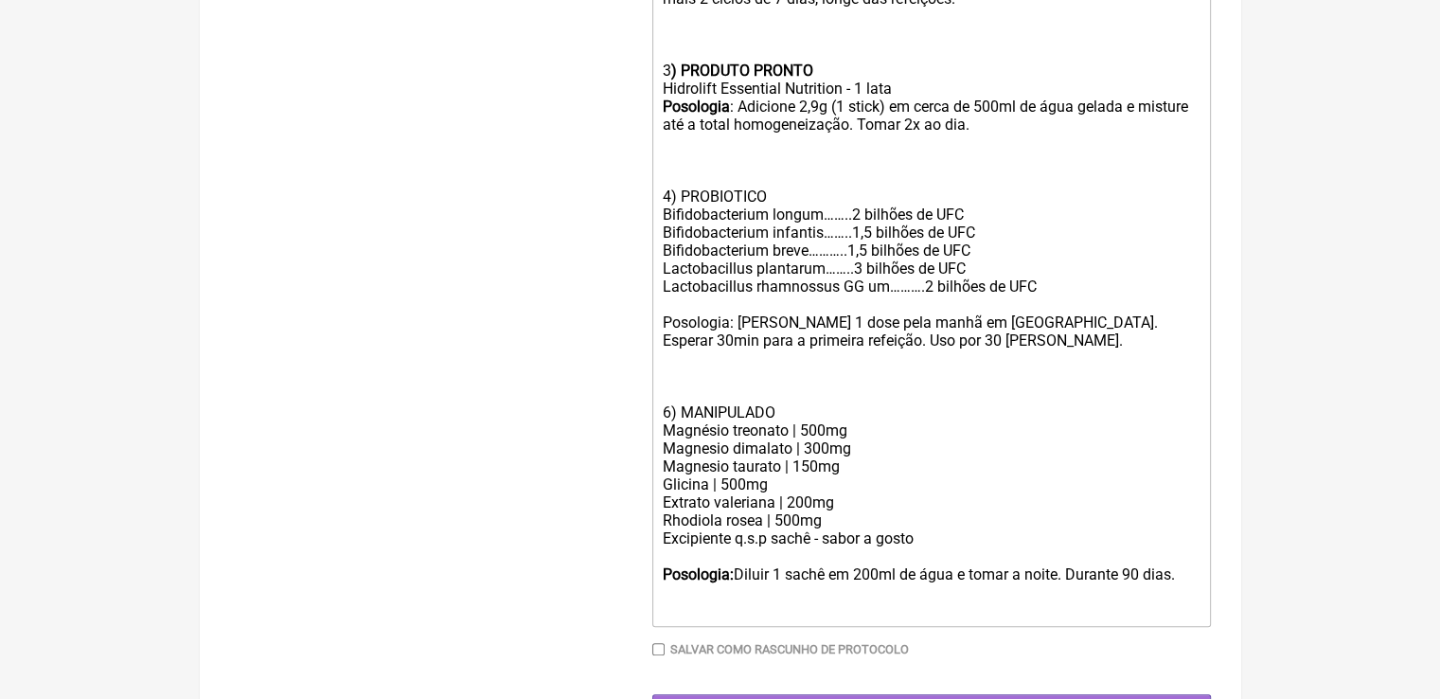
scroll to position [1159, 0]
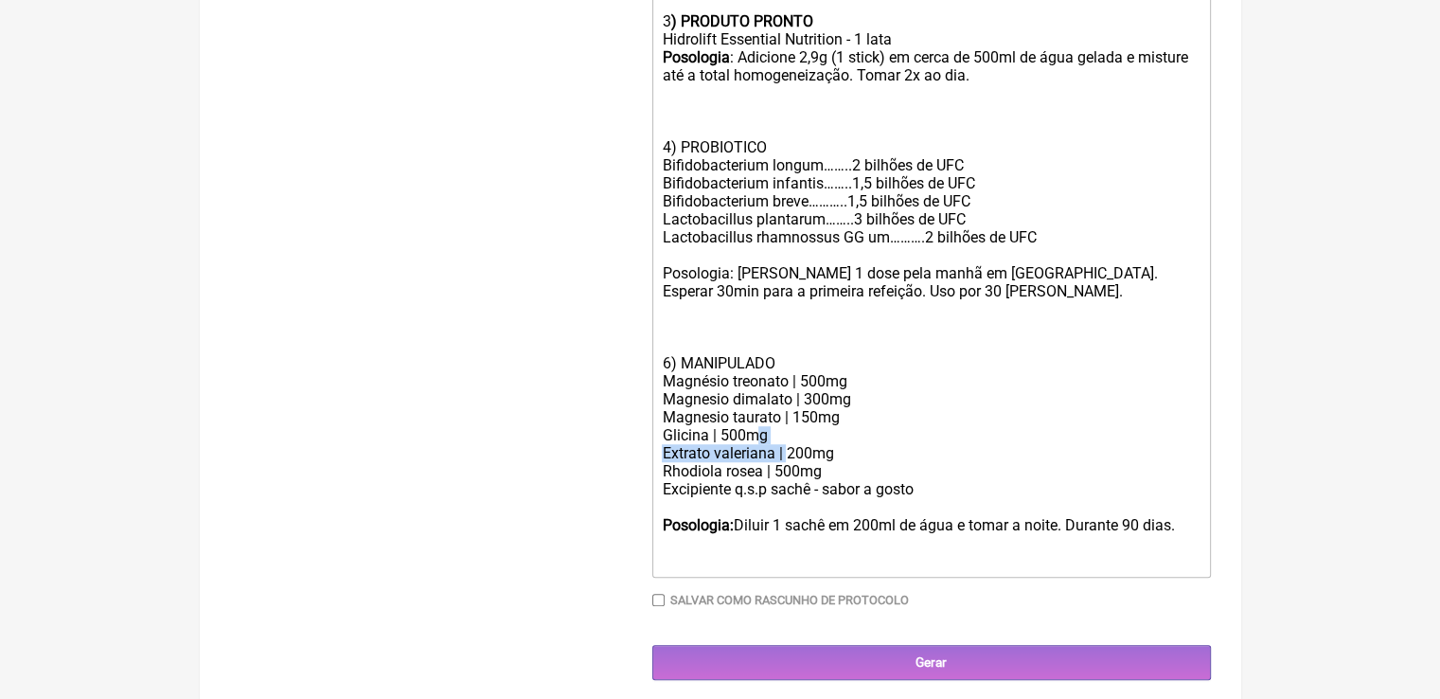
drag, startPoint x: 787, startPoint y: 467, endPoint x: 753, endPoint y: 459, distance: 34.0
click at [753, 459] on trix-editor "Uso oral: 1) MANIPULADO NAC | 300mg Metionina | 300mg L Taurina | 250mg Arginin…" at bounding box center [931, 39] width 558 height 1075
click at [780, 444] on div "Glicina | 500mg" at bounding box center [931, 435] width 538 height 18
drag, startPoint x: 757, startPoint y: 455, endPoint x: 658, endPoint y: 466, distance: 99.9
click at [658, 466] on trix-editor "Uso oral: 1) MANIPULADO NAC | 300mg Metionina | 300mg L Taurina | 250mg Arginin…" at bounding box center [931, 39] width 558 height 1075
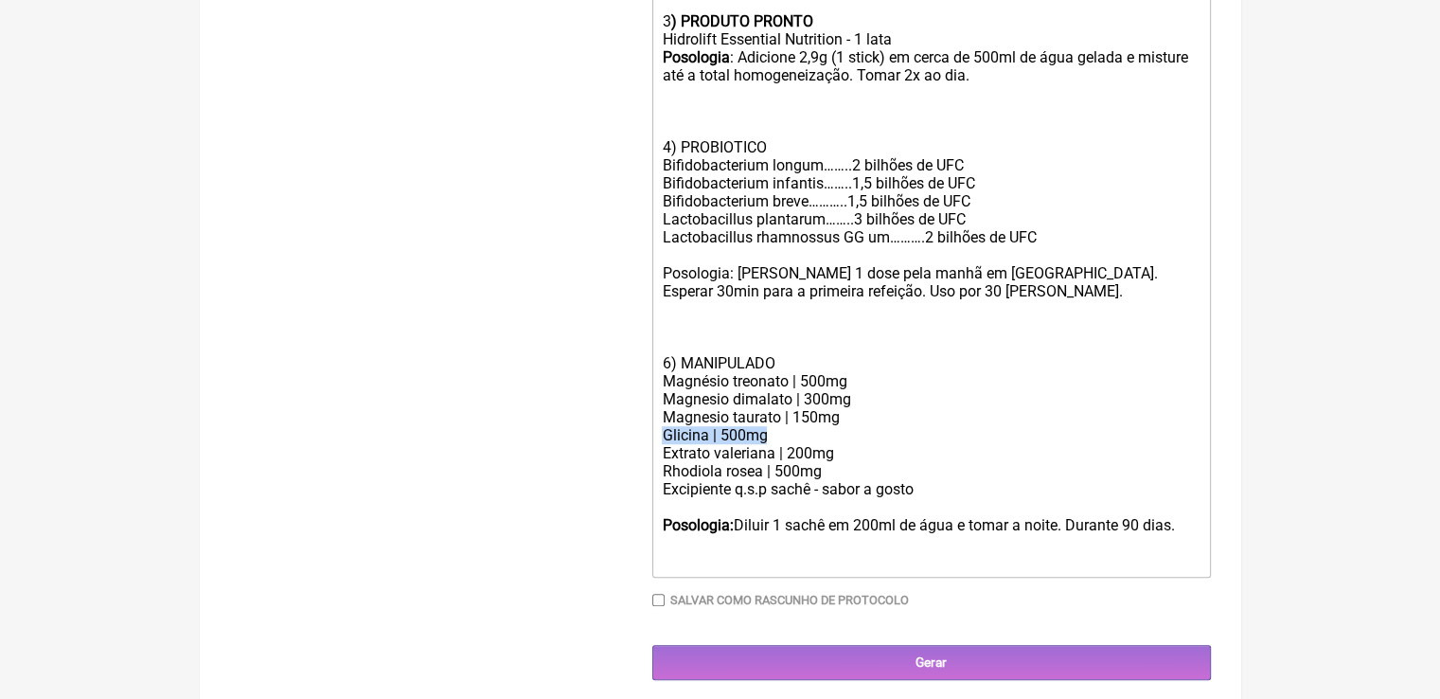
paste trix-editor "DL - fenilalanina"
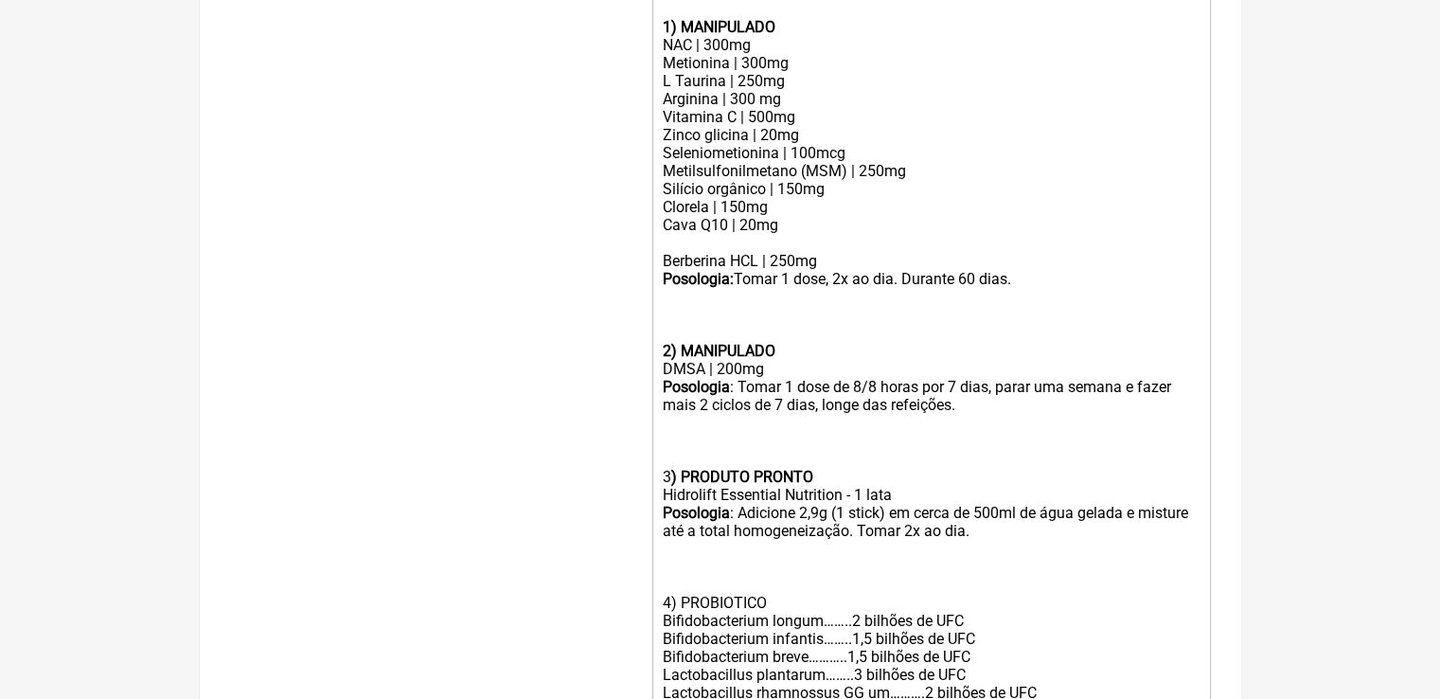
scroll to position [686, 0]
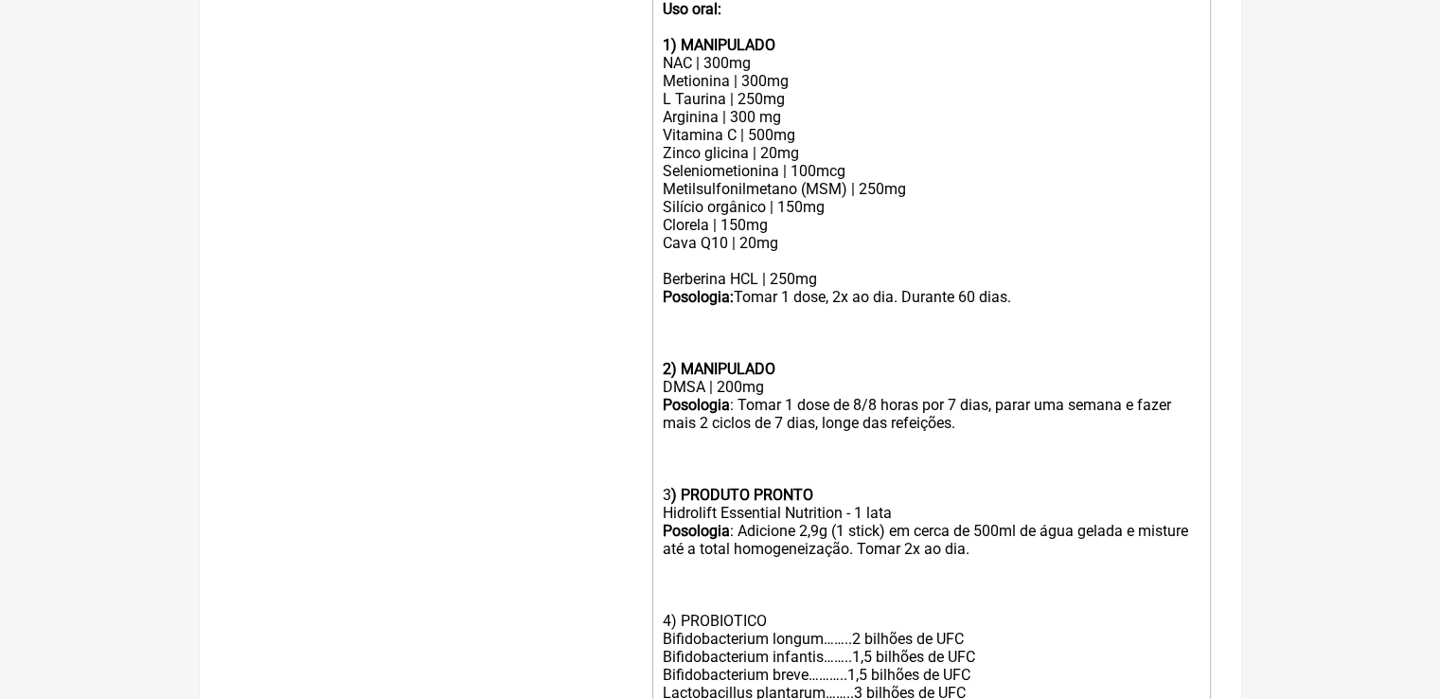
click at [790, 260] on div "NAC | 300mg Metionina | 300mg L Taurina | 250mg Arginina | 300 mg Vitamina C | …" at bounding box center [931, 171] width 538 height 234
click at [738, 275] on div "NAC | 300mg Metionina | 300mg L Taurina | 250mg Arginina | 300 mg Vitamina C | …" at bounding box center [931, 171] width 538 height 234
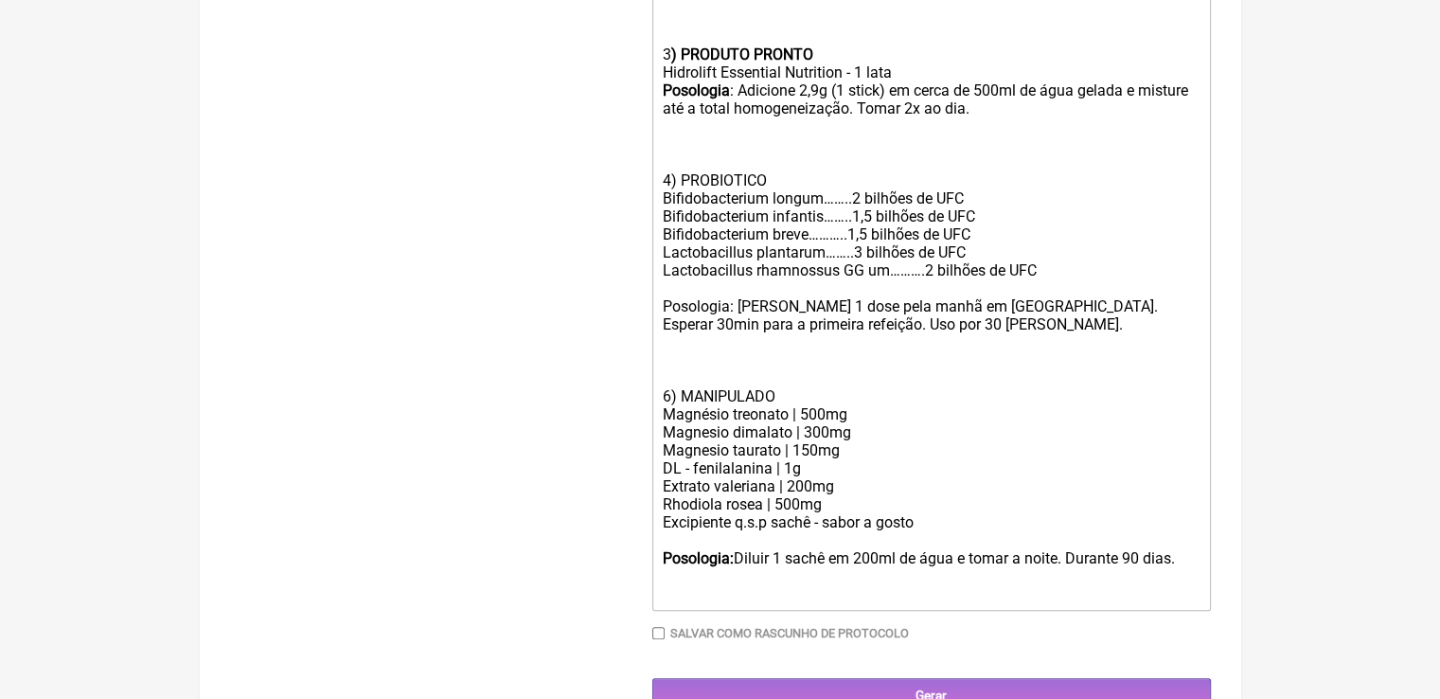
scroll to position [1159, 0]
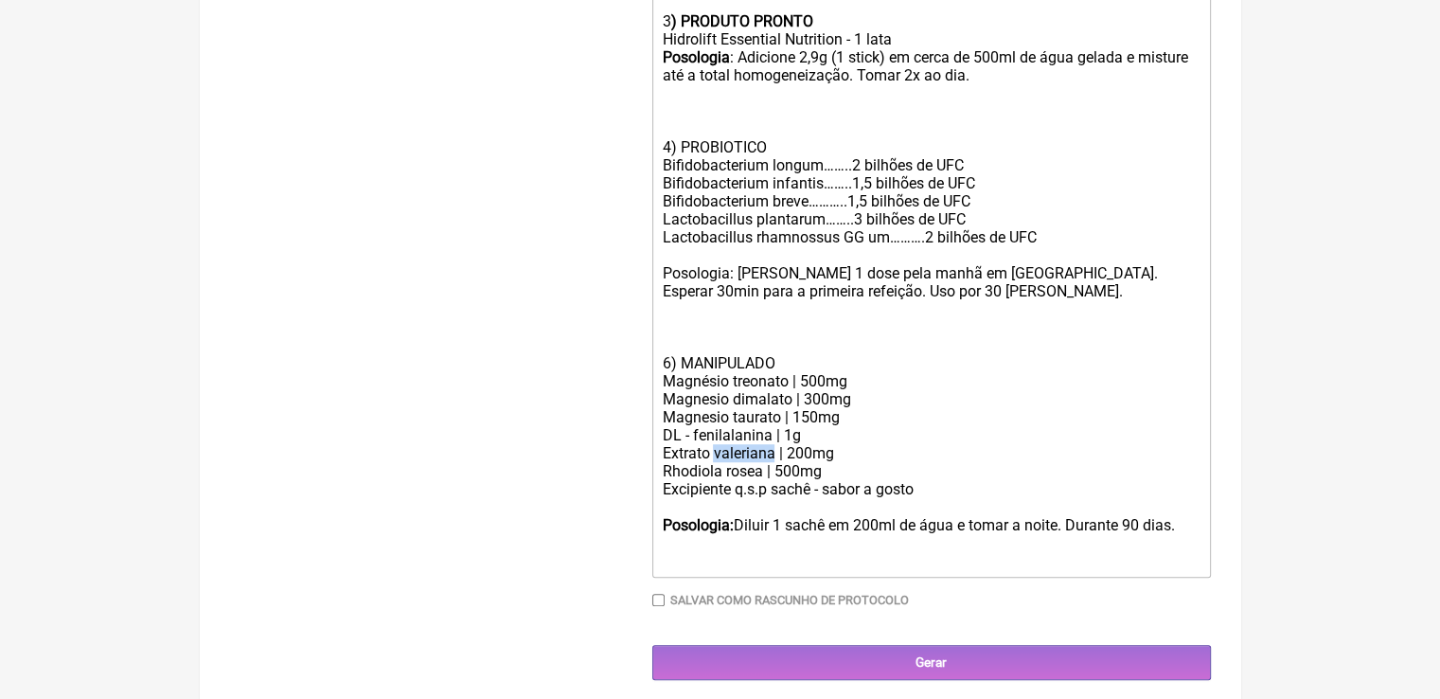
drag, startPoint x: 770, startPoint y: 478, endPoint x: 712, endPoint y: 470, distance: 59.2
click at [712, 462] on div "Extrato valeriana | 200mg" at bounding box center [931, 453] width 538 height 18
click at [787, 462] on div "Extrato mulungu | 200mg" at bounding box center [931, 453] width 538 height 18
drag, startPoint x: 770, startPoint y: 457, endPoint x: 663, endPoint y: 455, distance: 107.0
click at [663, 444] on div "DL - fenilalanina | 1g" at bounding box center [931, 435] width 538 height 18
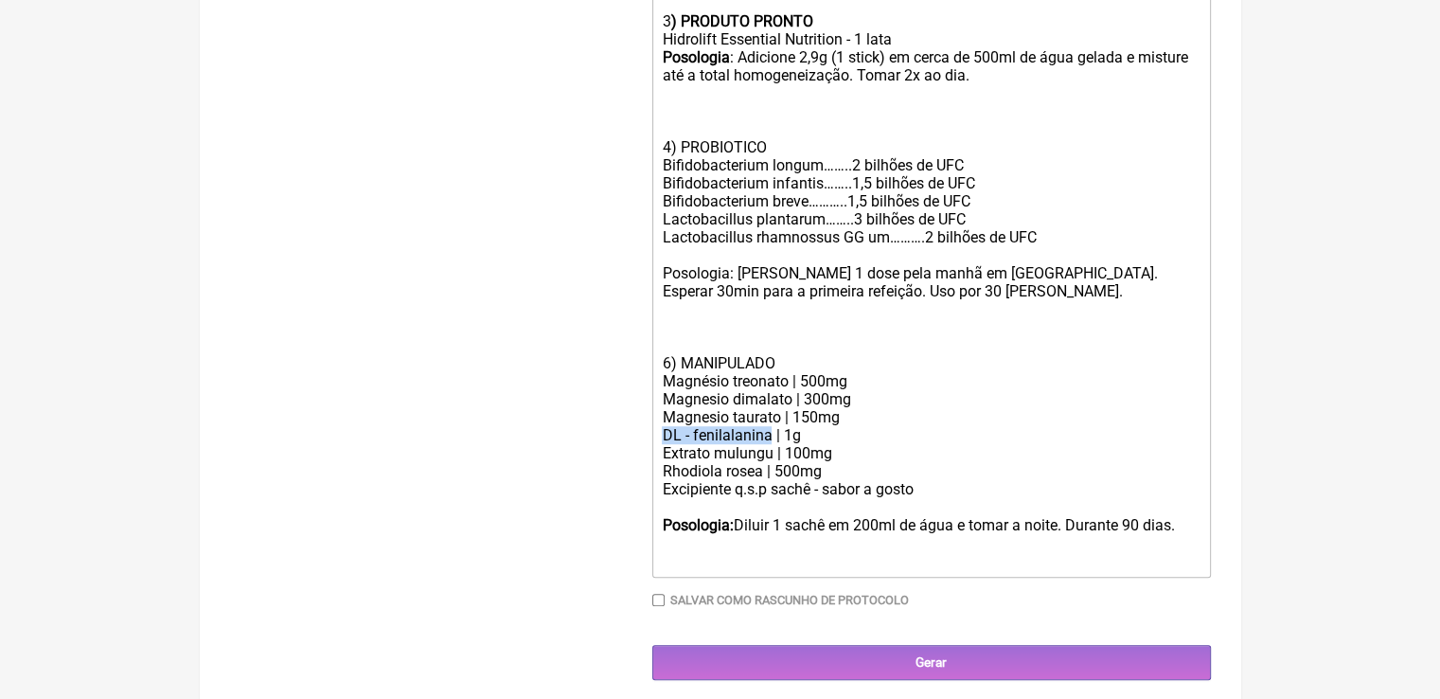
copy div "DL - fenilalanina"
click at [794, 444] on div "DL - fenilalanina | 1g" at bounding box center [931, 435] width 538 height 18
drag, startPoint x: 861, startPoint y: 407, endPoint x: 568, endPoint y: 403, distance: 293.4
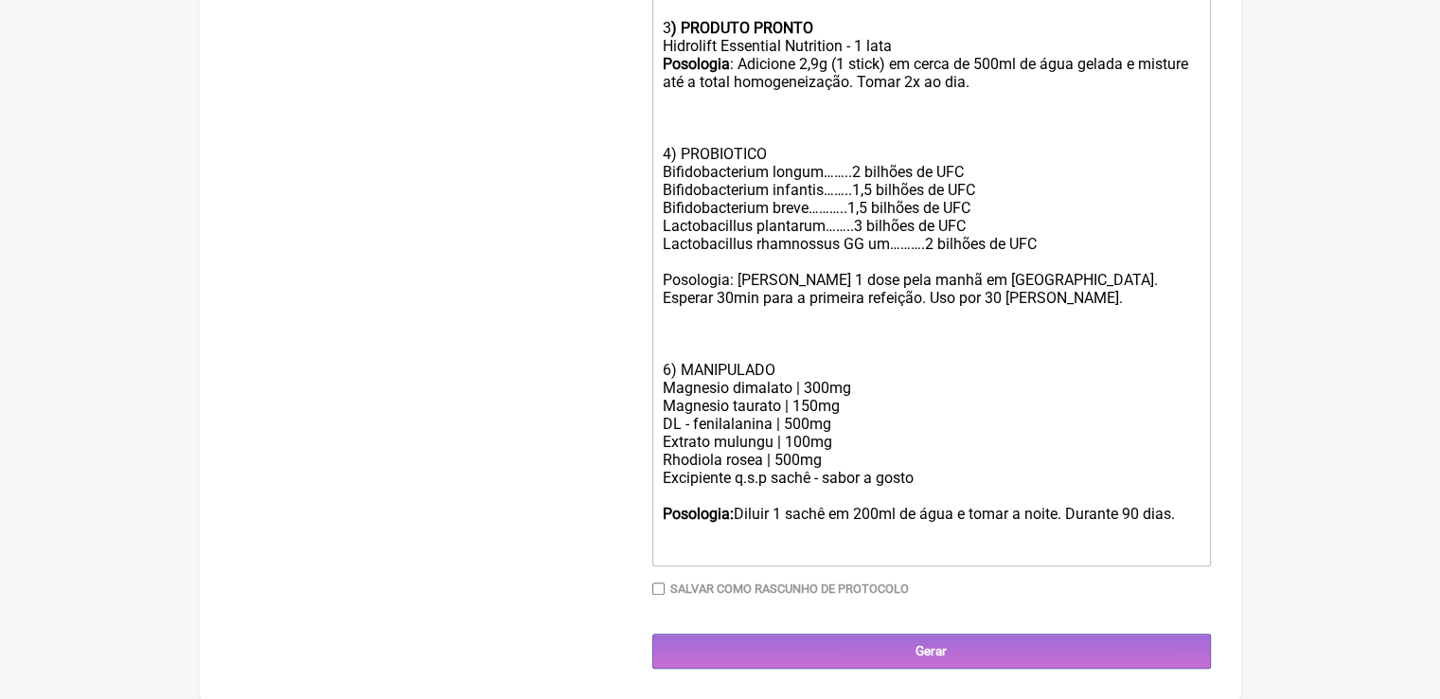
click at [810, 415] on div "Magnesio dimalato | 300mg Magnesio taurato | 150mg" at bounding box center [931, 397] width 538 height 36
drag, startPoint x: 814, startPoint y: 425, endPoint x: 791, endPoint y: 424, distance: 22.7
click at [791, 415] on div "Magnesio dimalato | 300mg Magnesio taurato | 150mg" at bounding box center [931, 397] width 538 height 36
click at [839, 433] on div "DL - fenilalanina | 500mg" at bounding box center [931, 424] width 538 height 18
click at [817, 415] on div "Magnesio dimalato | 300mg Magnesio taurato | 200mg" at bounding box center [931, 397] width 538 height 36
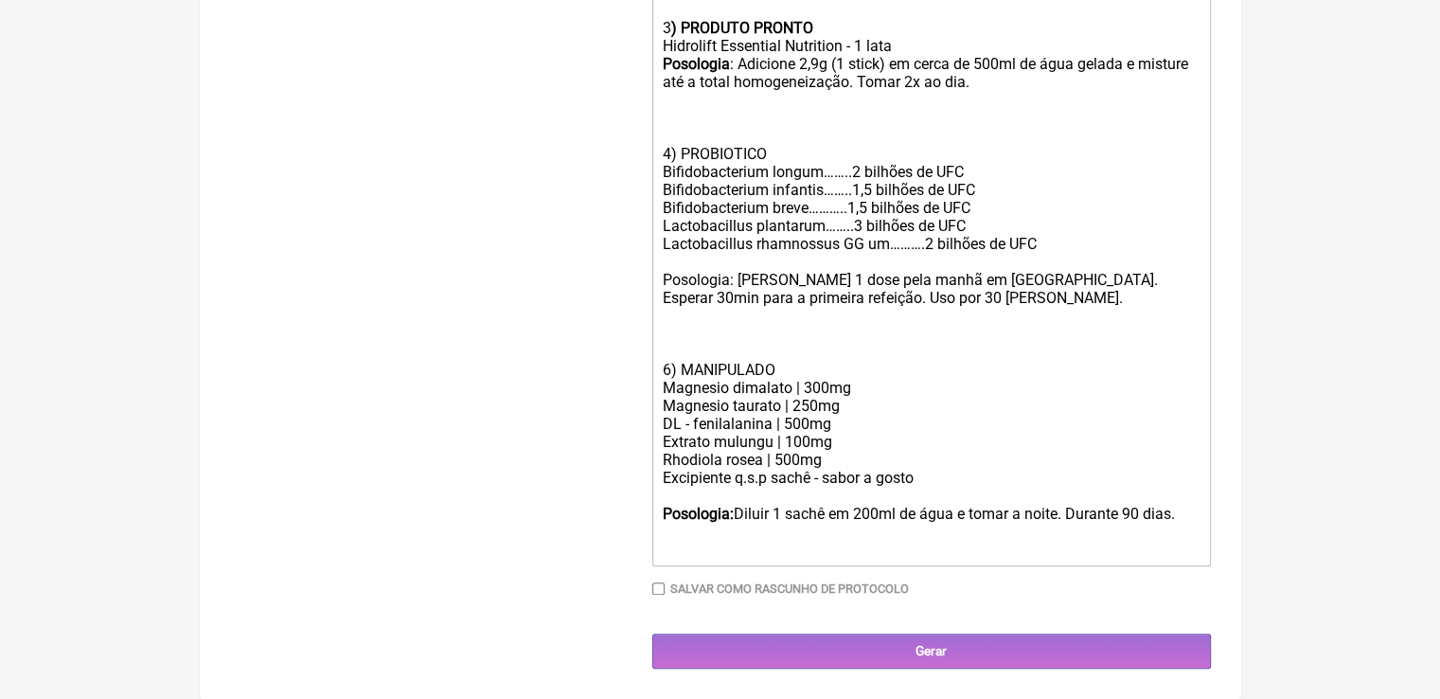
click at [894, 414] on div "Magnesio dimalato | 300mg Magnesio taurato | 250mg" at bounding box center [931, 397] width 538 height 36
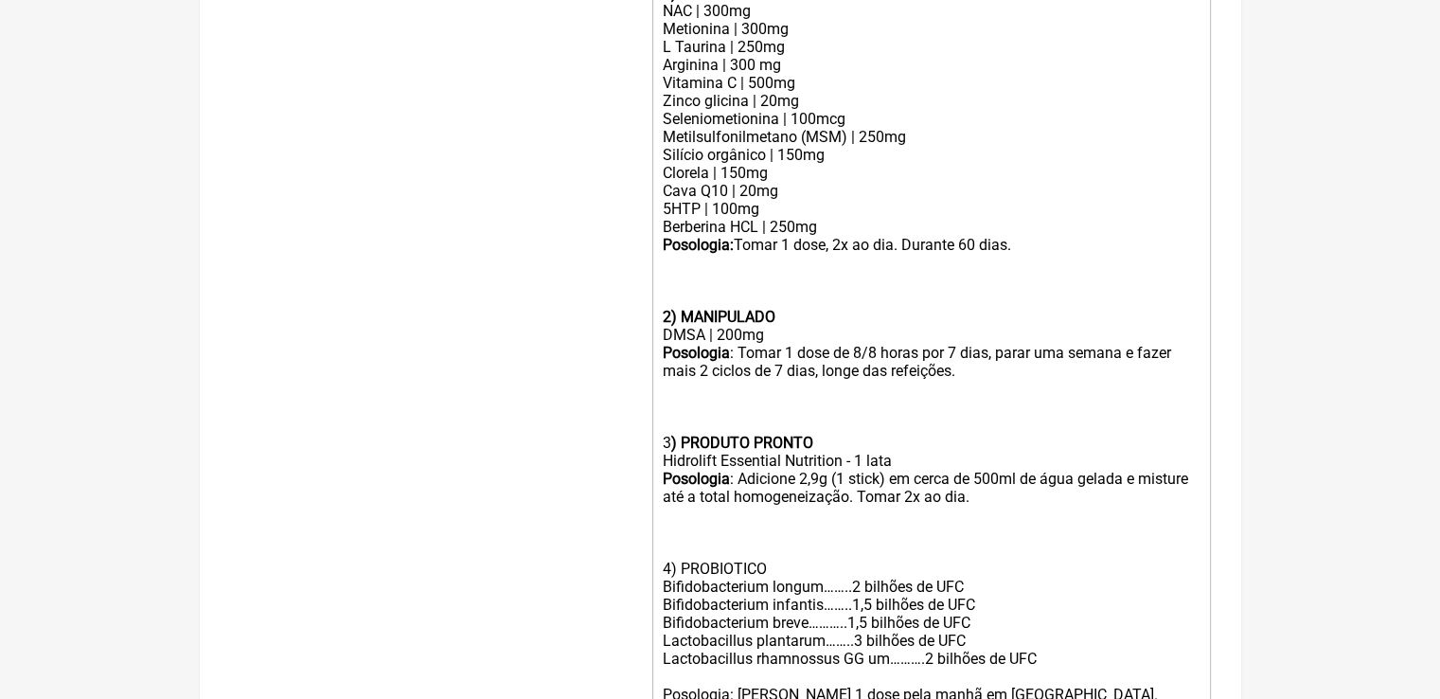
scroll to position [497, 0]
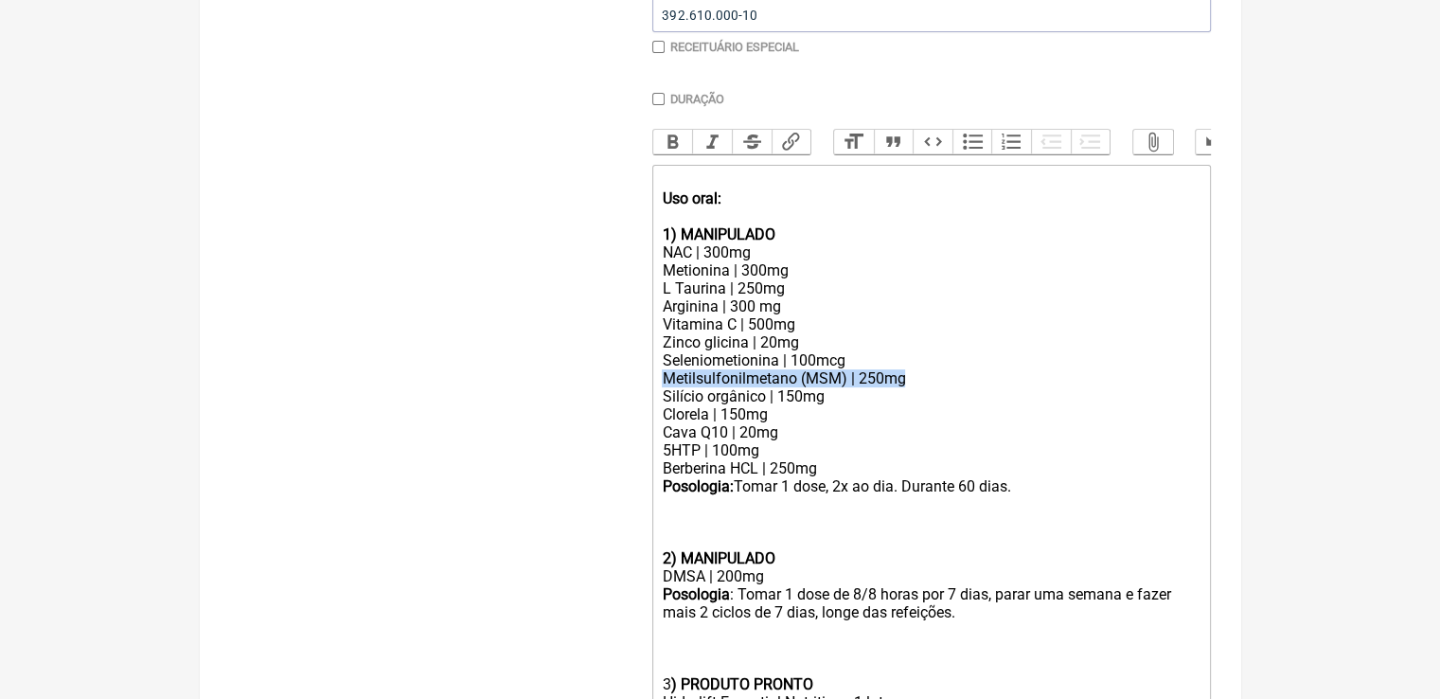
drag, startPoint x: 917, startPoint y: 387, endPoint x: 638, endPoint y: 393, distance: 279.3
click at [638, 393] on form "Buscar Protocolos Formulas Medicamentos Industrializados Suplementos / Cosmétic…" at bounding box center [720, 528] width 981 height 1592
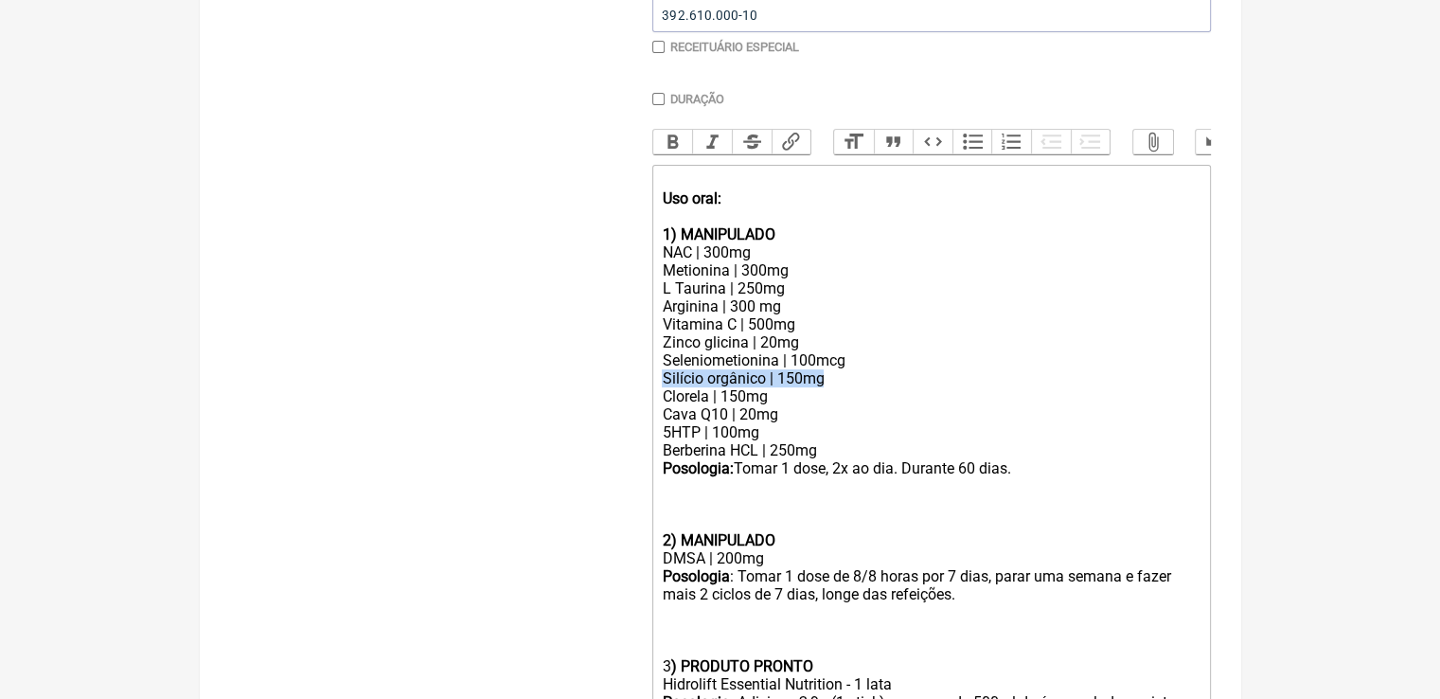
drag, startPoint x: 837, startPoint y: 395, endPoint x: 652, endPoint y: 399, distance: 184.6
click at [652, 399] on trix-editor "Uso oral: 1) MANIPULADO NAC | 300mg Metionina | 300mg L Taurina | 250mg Arginin…" at bounding box center [931, 684] width 558 height 1039
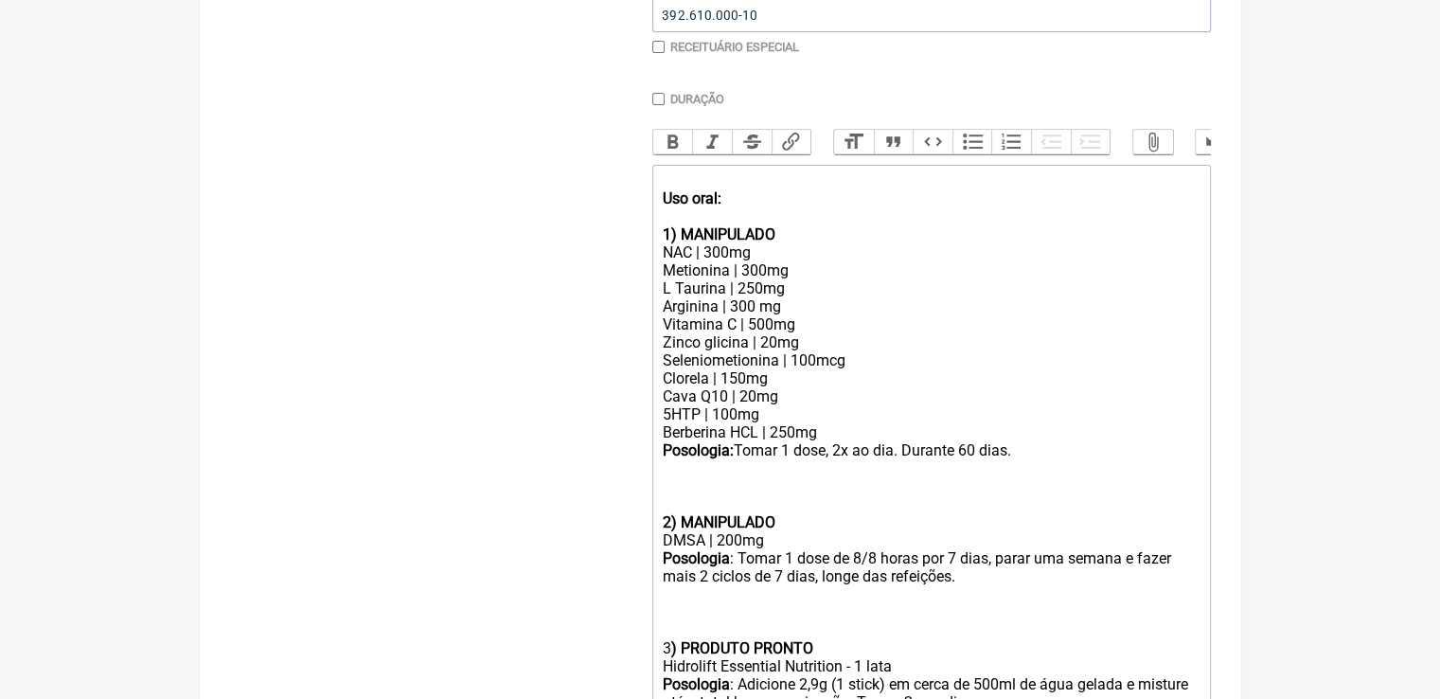
click at [839, 457] on div "Posologia: [PERSON_NAME] 1 dose, 2x ao dia. Durante 60 [PERSON_NAME]. 2) MANIPU…" at bounding box center [931, 549] width 538 height 216
click at [838, 441] on div "NAC | 300mg Metionina | 300mg L Taurina | 250mg Arginina | 300 mg Vitamina C | …" at bounding box center [931, 342] width 538 height 198
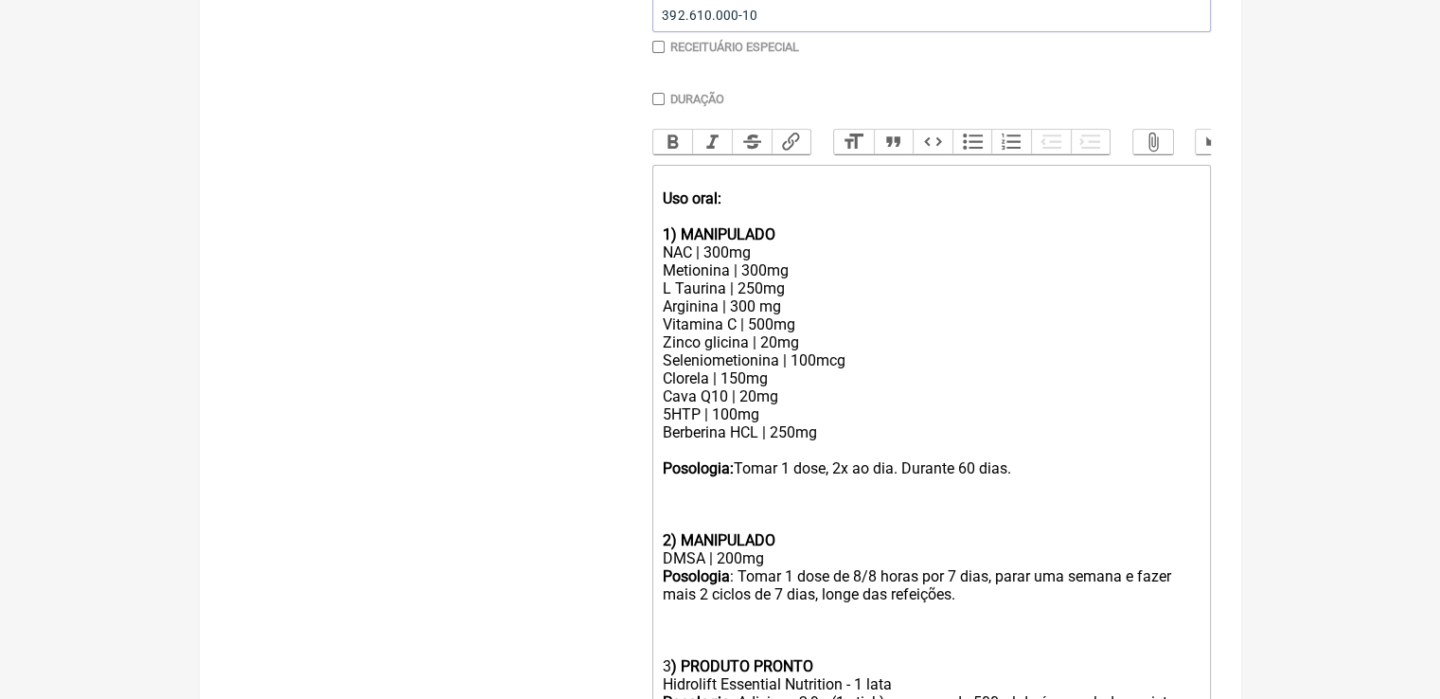
paste trix-editor "Saffrin®"
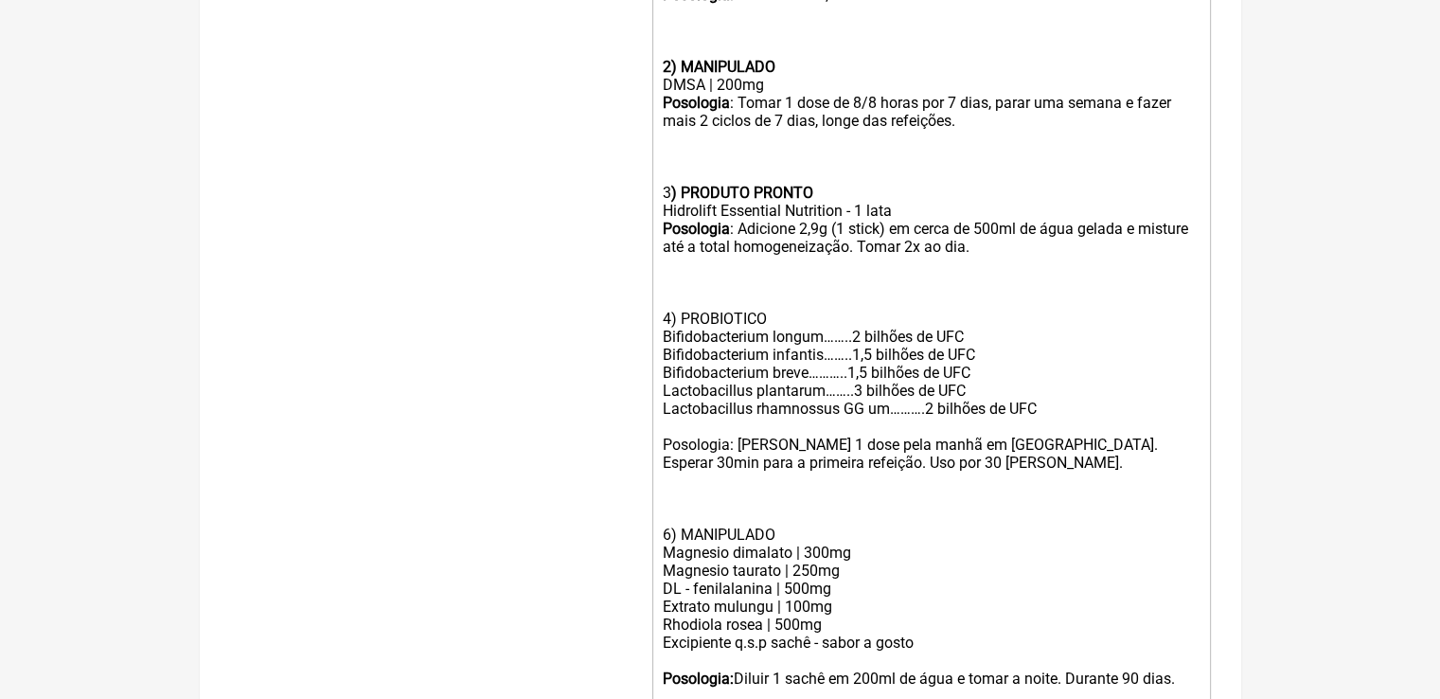
scroll to position [1065, 0]
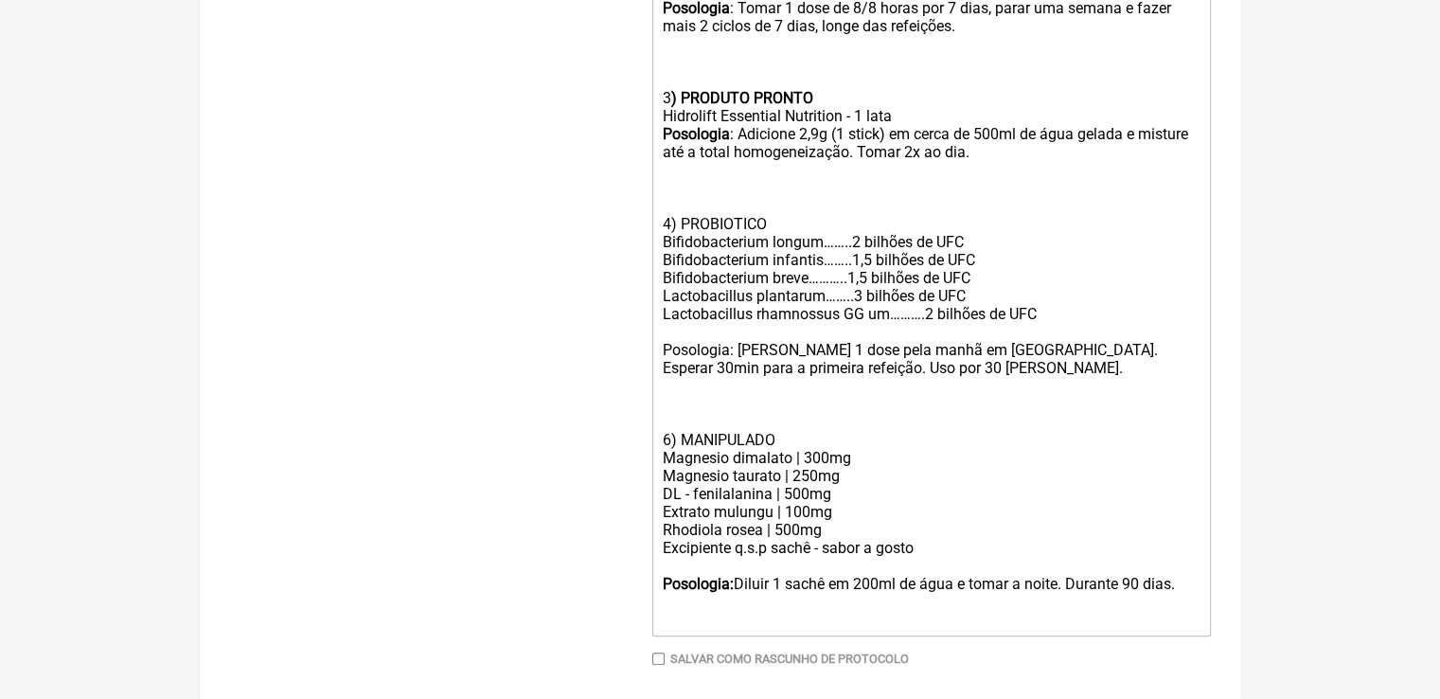
click at [841, 503] on div "DL - fenilalanina | 500mg" at bounding box center [931, 494] width 538 height 18
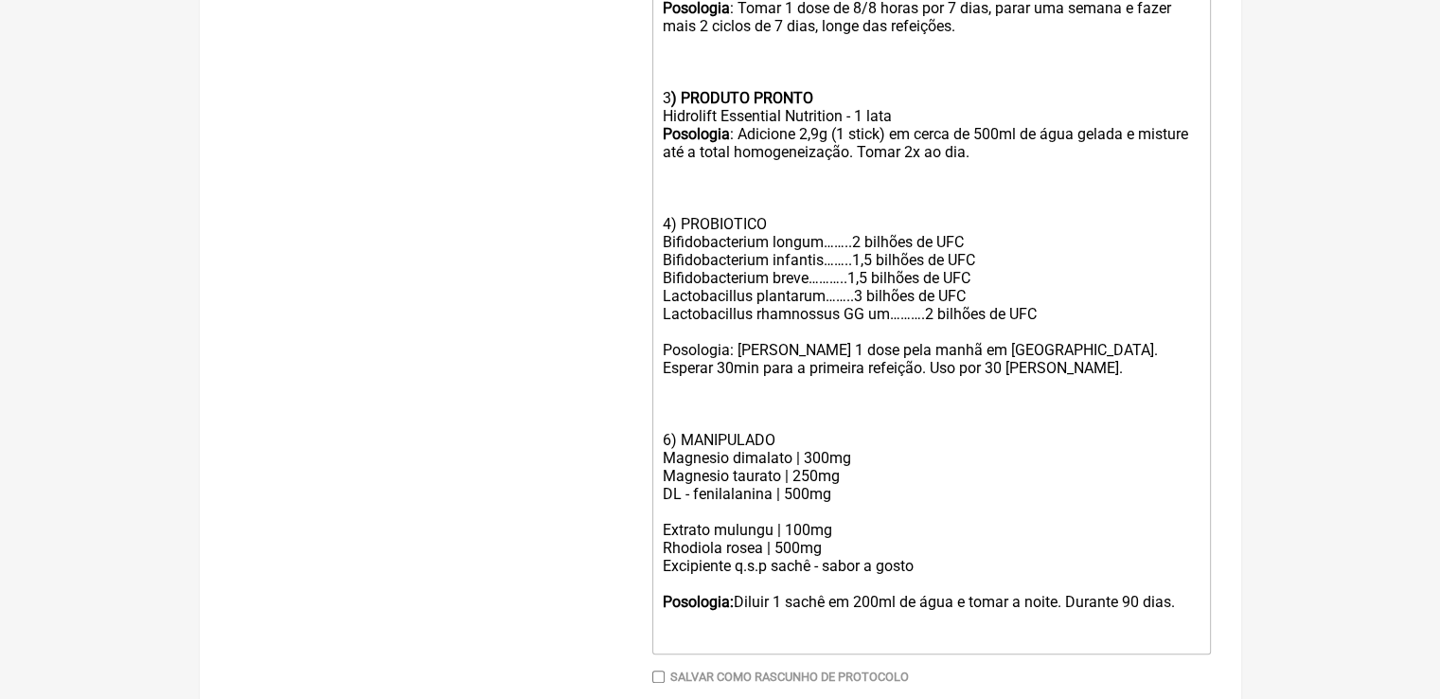
paste trix-editor "&nbsp;Acetil-L-carnitina&nbsp;"
click at [667, 521] on div "DL - fenilalanina | 500mg Acetil-L-carnitina" at bounding box center [931, 503] width 538 height 36
click at [783, 521] on div "DL - fenilalanina | 500mg Acetil-L-carnitina" at bounding box center [931, 503] width 538 height 36
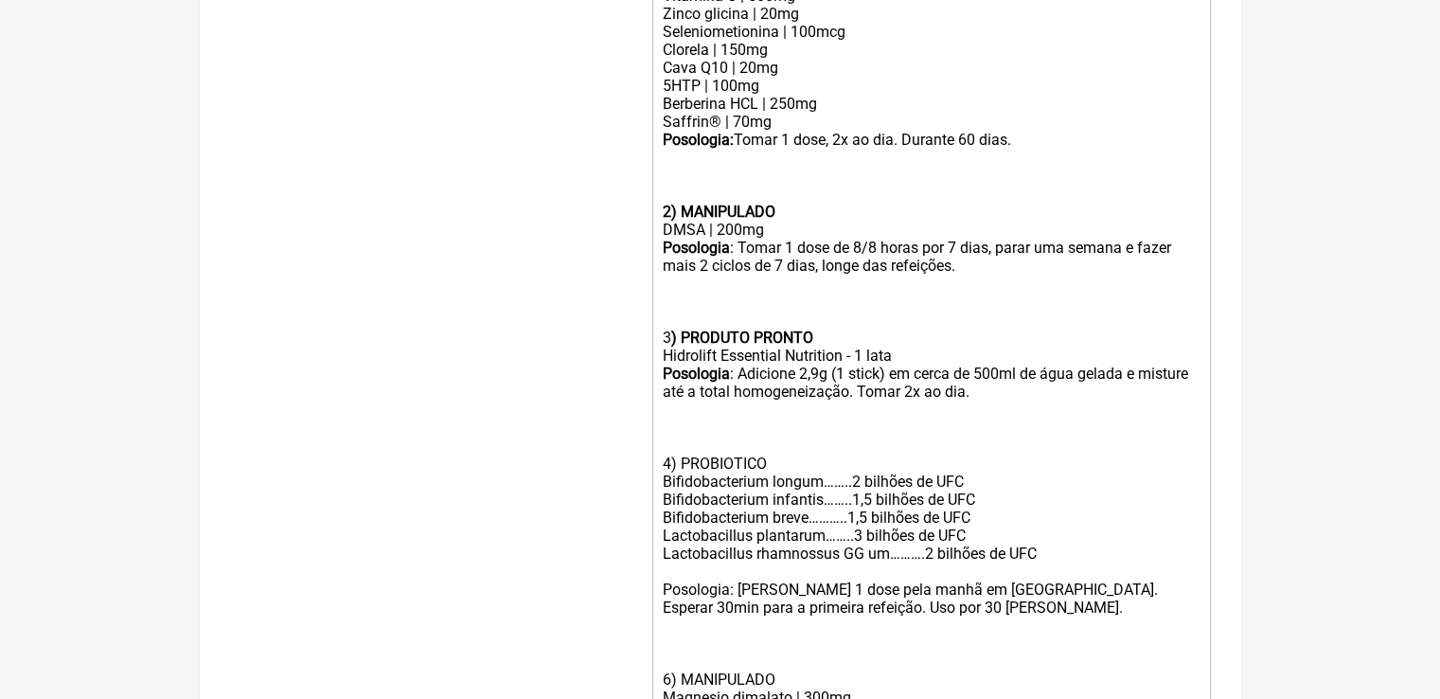
scroll to position [781, 0]
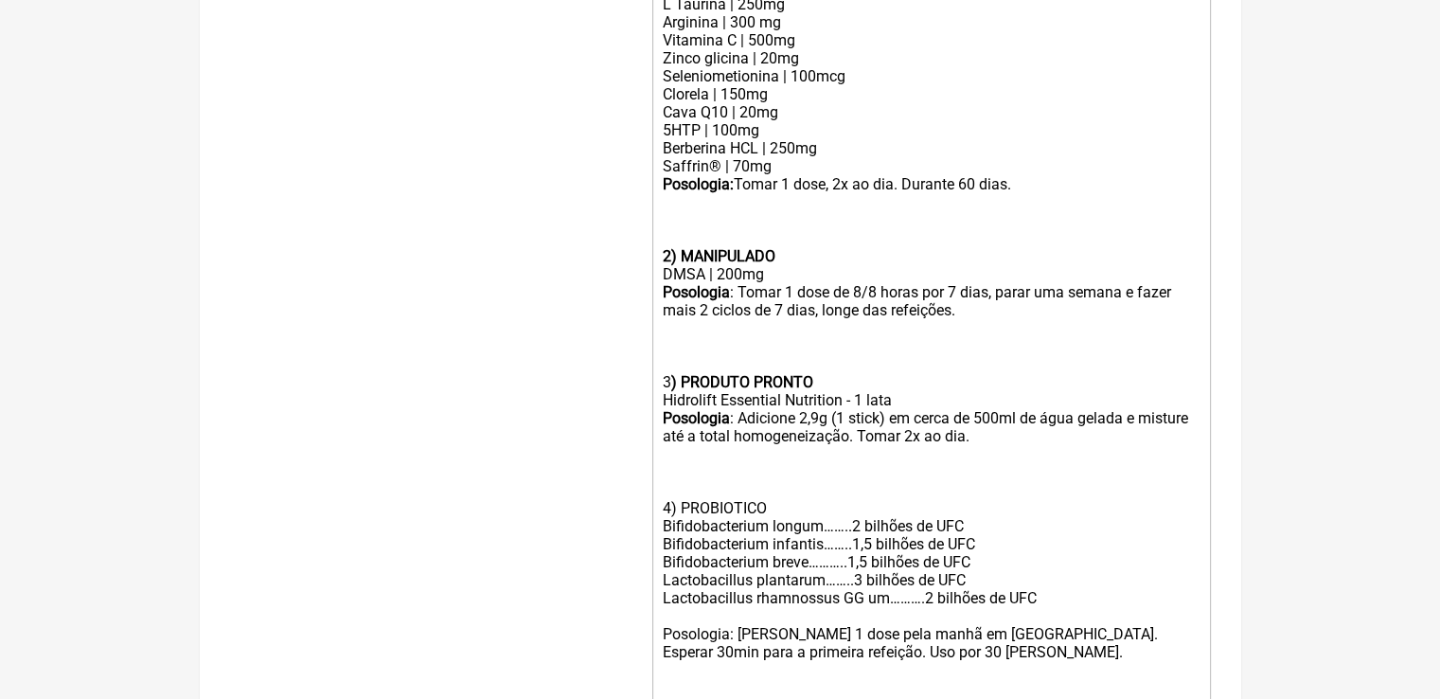
drag, startPoint x: 770, startPoint y: 149, endPoint x: 655, endPoint y: 144, distance: 115.6
click at [655, 144] on trix-editor "Uso oral: 1) MANIPULADO NAC | 300mg Metionina | 300mg L Taurina | 250mg Arginin…" at bounding box center [931, 409] width 558 height 1057
copy div "5HTP | 100mg"
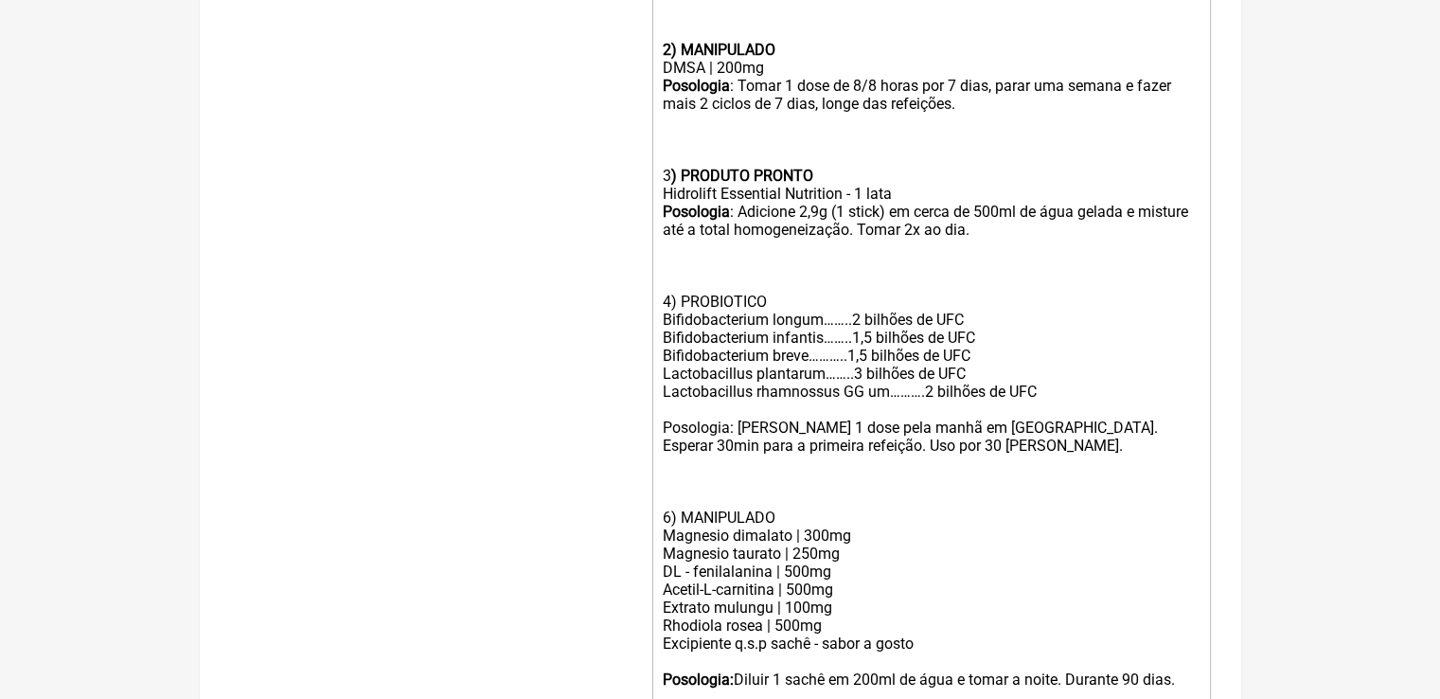
scroll to position [1065, 0]
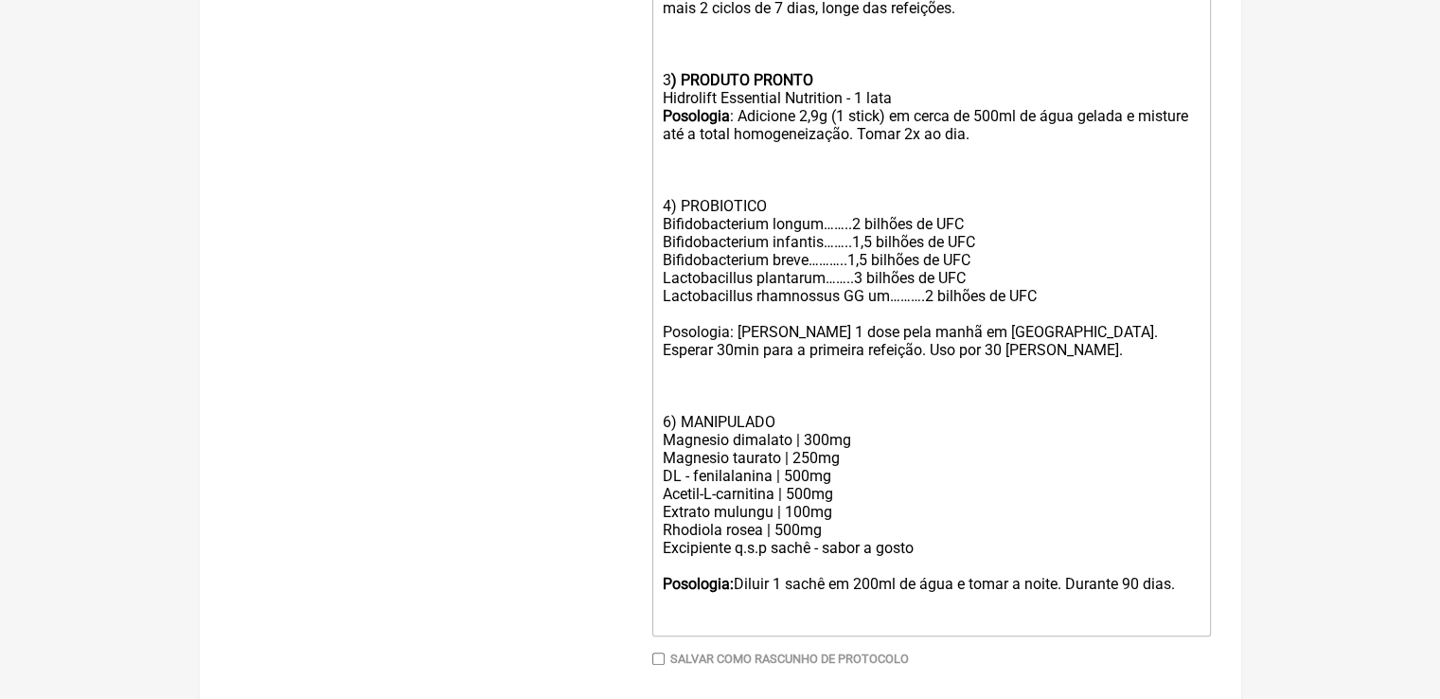
click at [835, 539] on div "Rhodiola rosea | 500mg" at bounding box center [931, 530] width 538 height 18
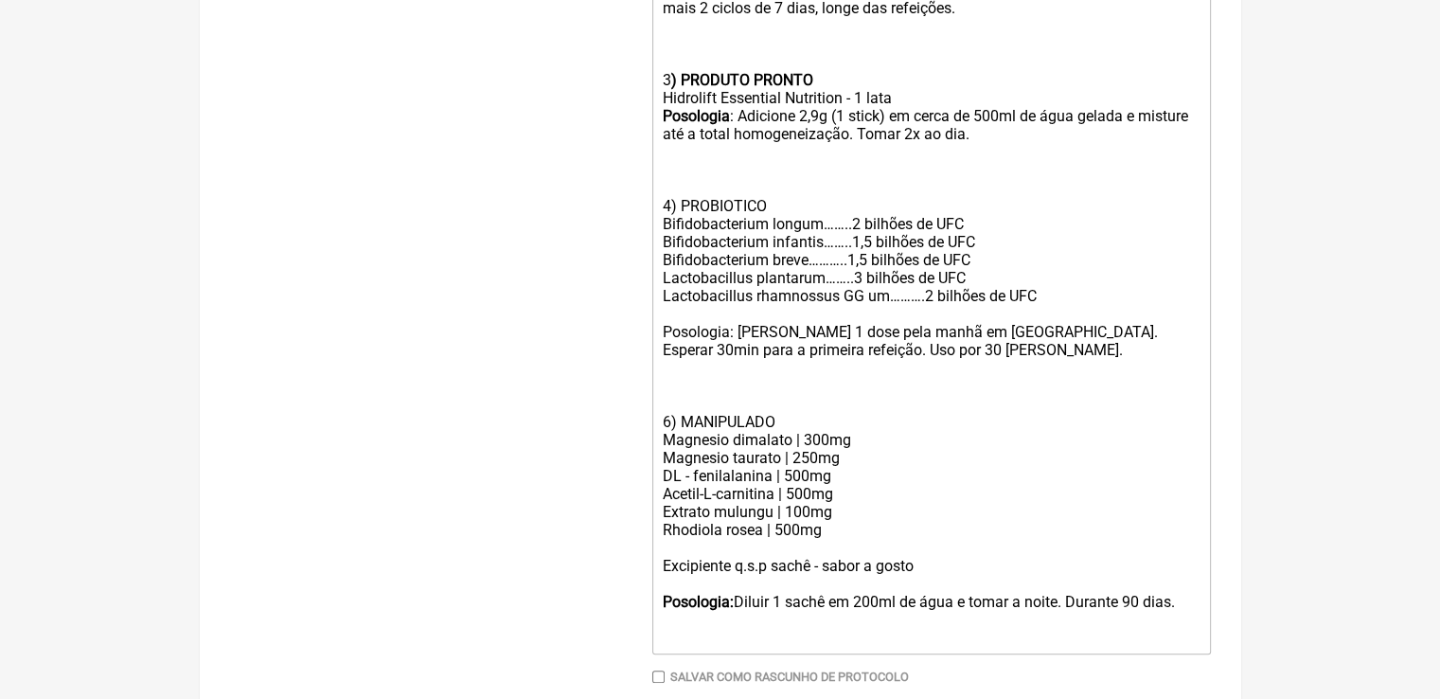
paste trix-editor "5HTP | 100mg&nbsp;"
drag, startPoint x: 741, startPoint y: 570, endPoint x: 713, endPoint y: 566, distance: 28.6
click at [713, 557] on div "Rhodiola rosea | 500mg 5HTP | 100mg" at bounding box center [931, 539] width 538 height 36
click at [833, 557] on div "Rhodiola rosea | 500mg 5HTP | 200mg" at bounding box center [931, 539] width 538 height 36
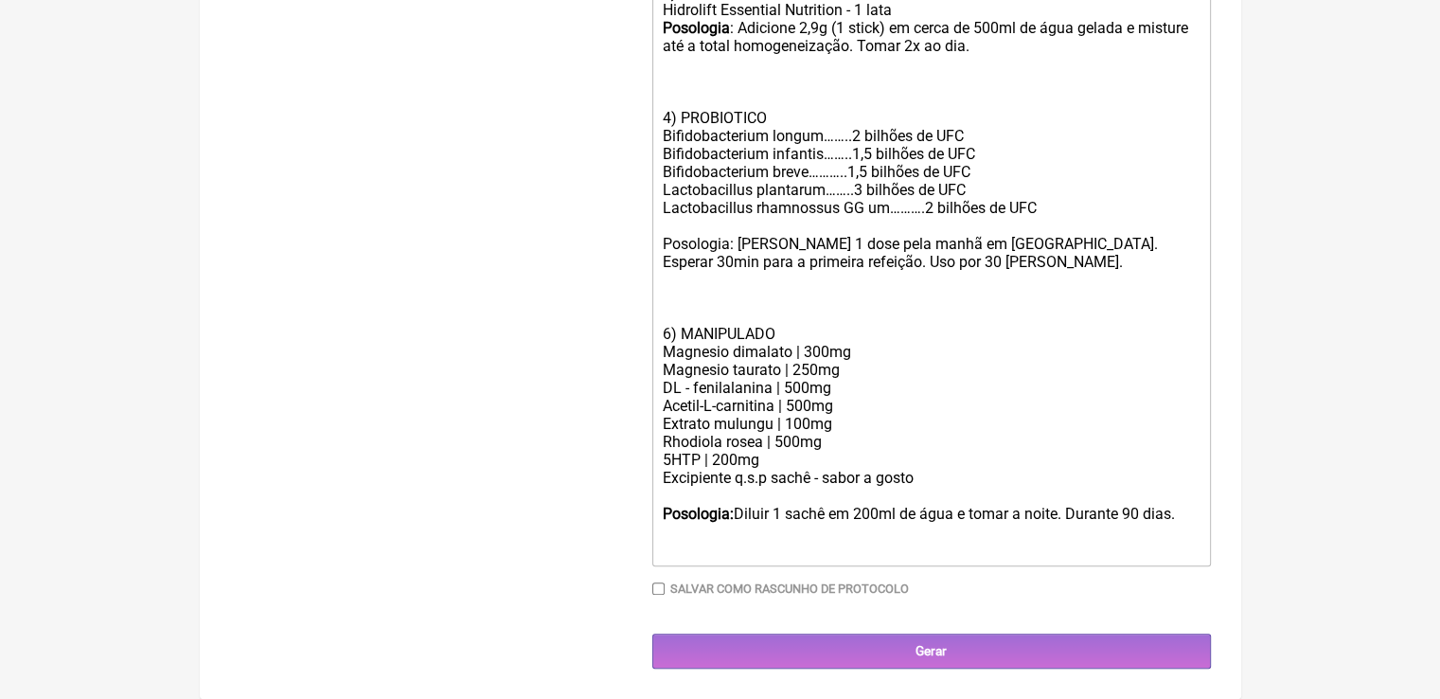
scroll to position [1177, 0]
click at [670, 334] on div "6) MANIPULADO" at bounding box center [931, 325] width 538 height 36
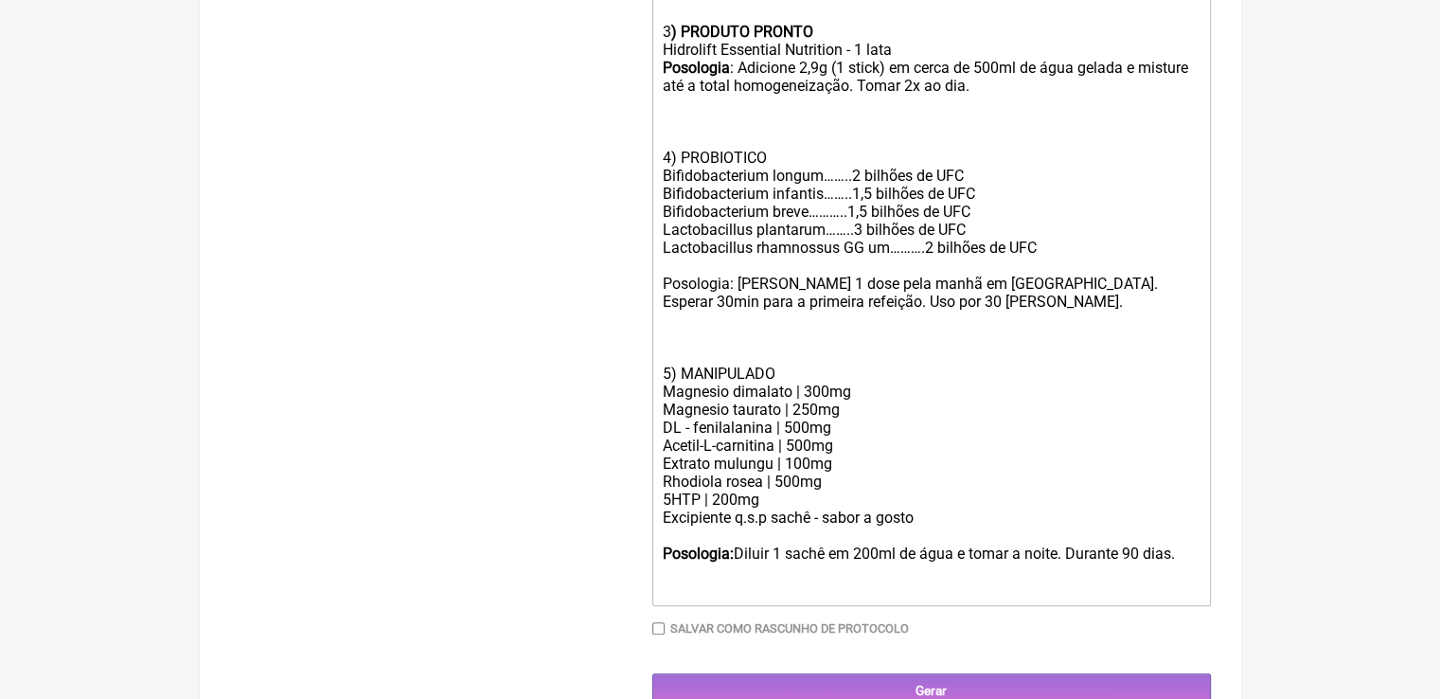
scroll to position [988, 0]
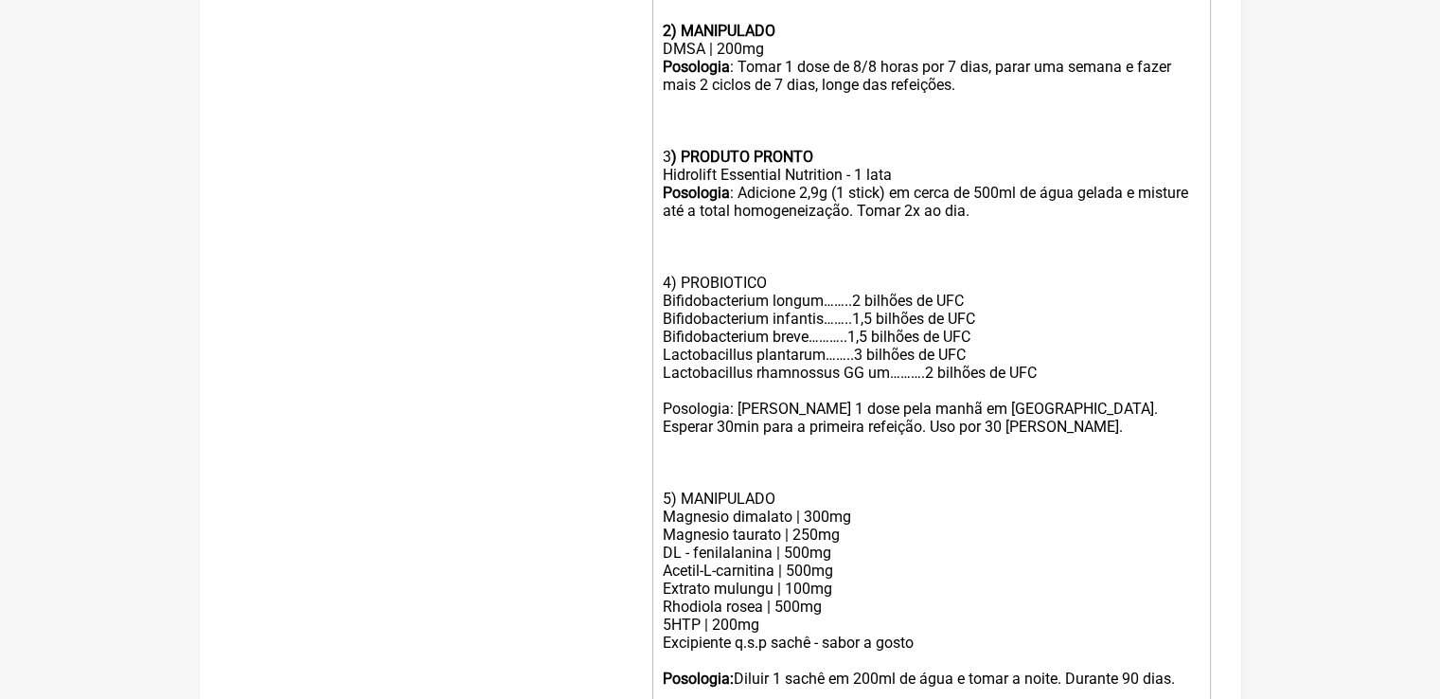
click at [909, 278] on div "Posologia : Adicione 2,9g (1 stick) em cerca de 500ml de água gelada e misture …" at bounding box center [931, 238] width 538 height 108
type trix-editor "<lor><ip><dolors>Ame cons:&adip;<el><se>4) DOEIUSMODT</incidi></utl><etd>MAG | …"
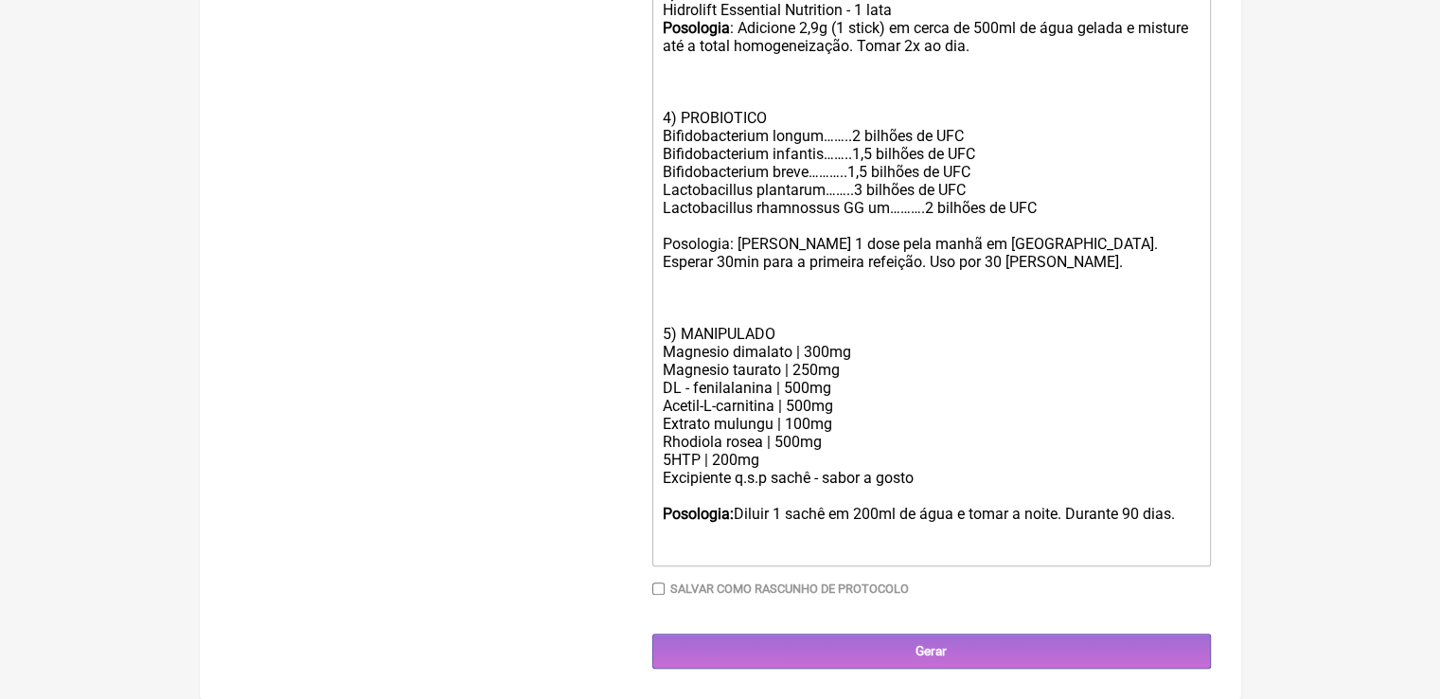
scroll to position [1177, 0]
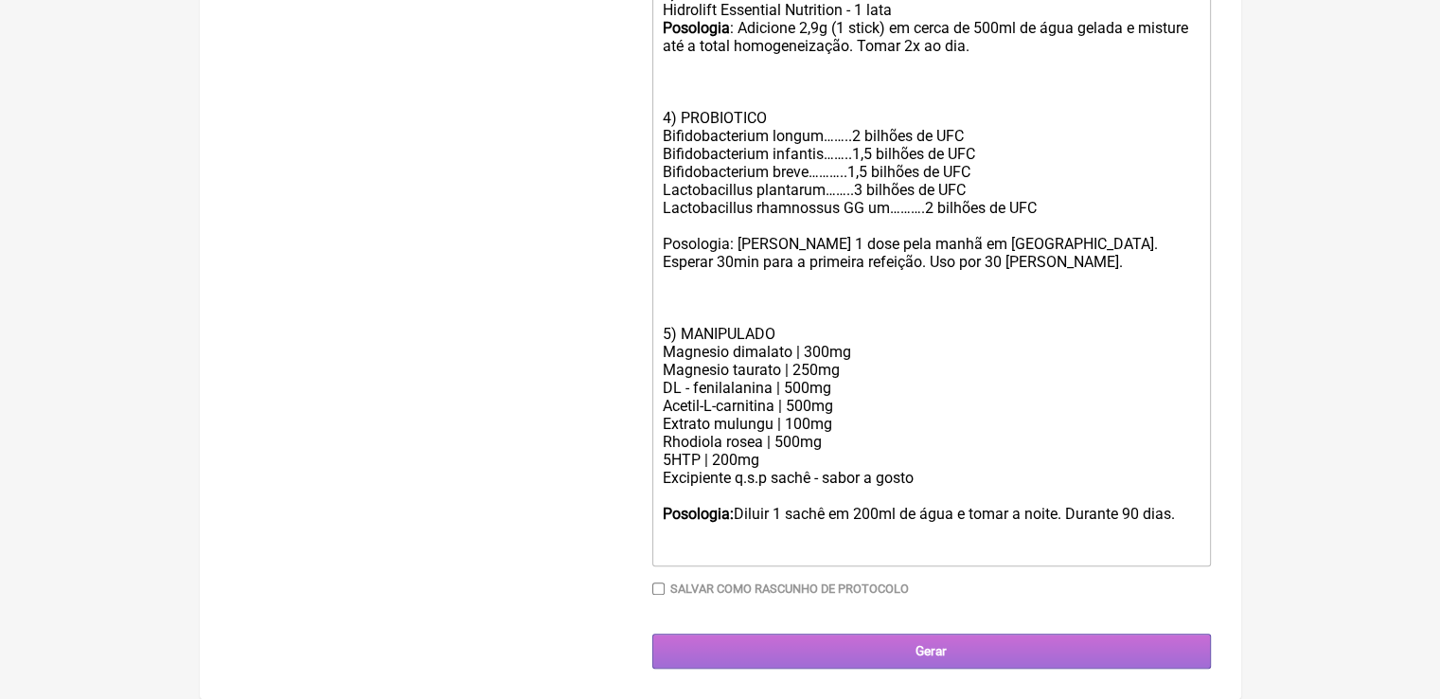
click at [953, 651] on input "Gerar" at bounding box center [931, 650] width 558 height 35
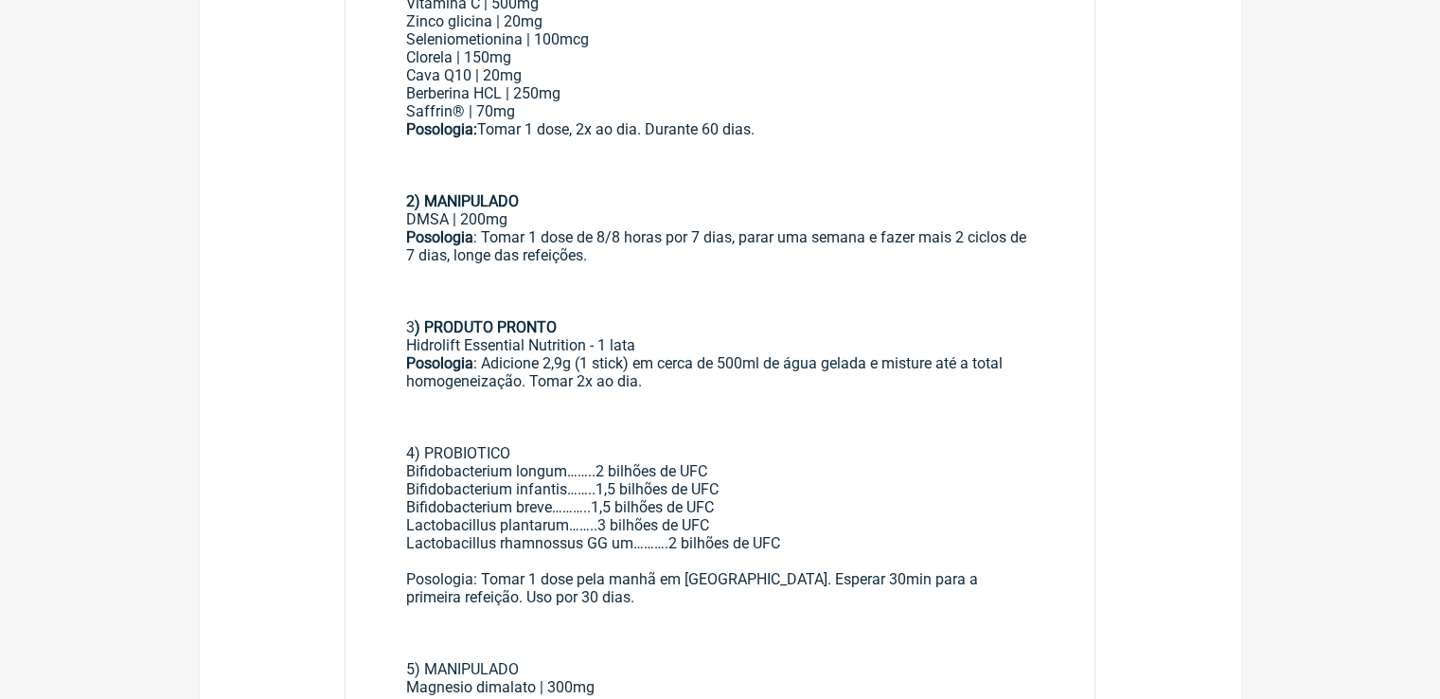
scroll to position [947, 0]
